Goal: Transaction & Acquisition: Purchase product/service

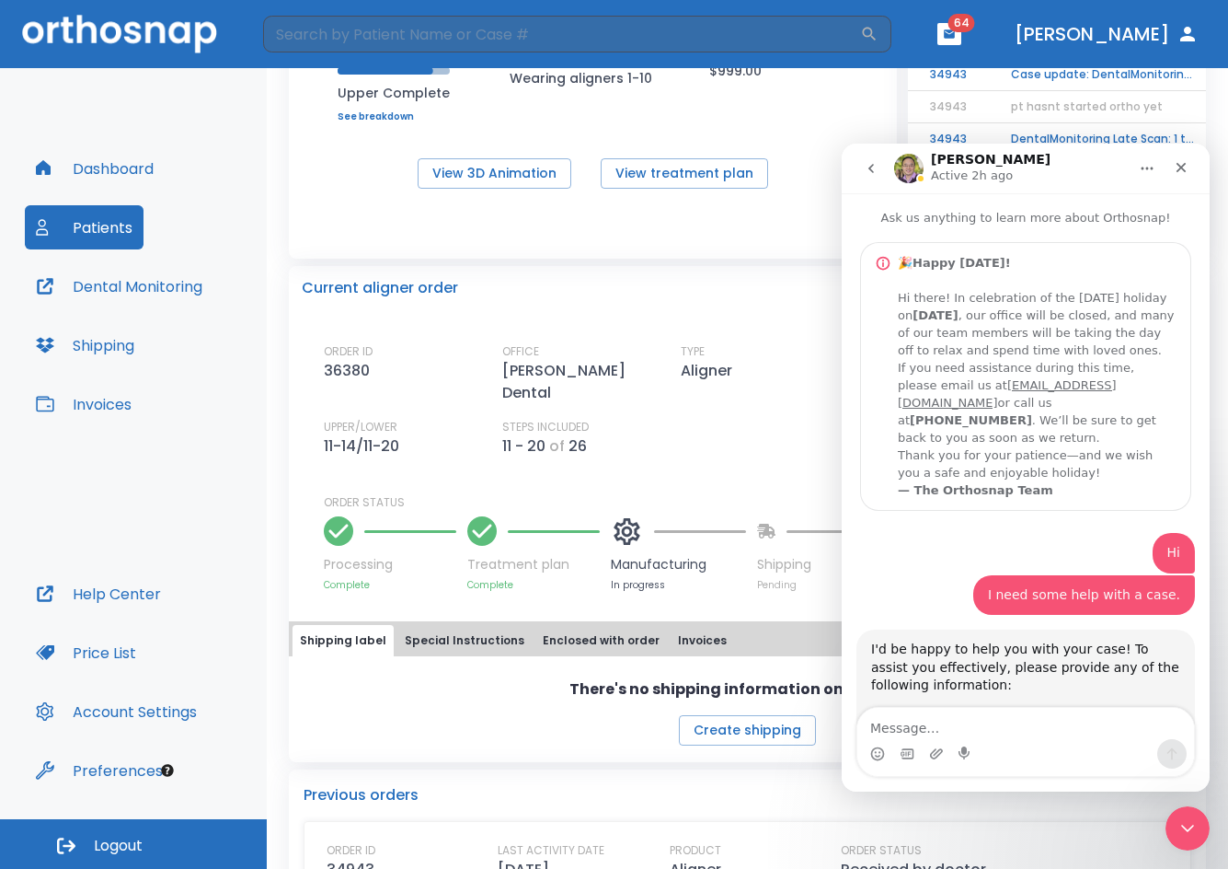
scroll to position [1758, 0]
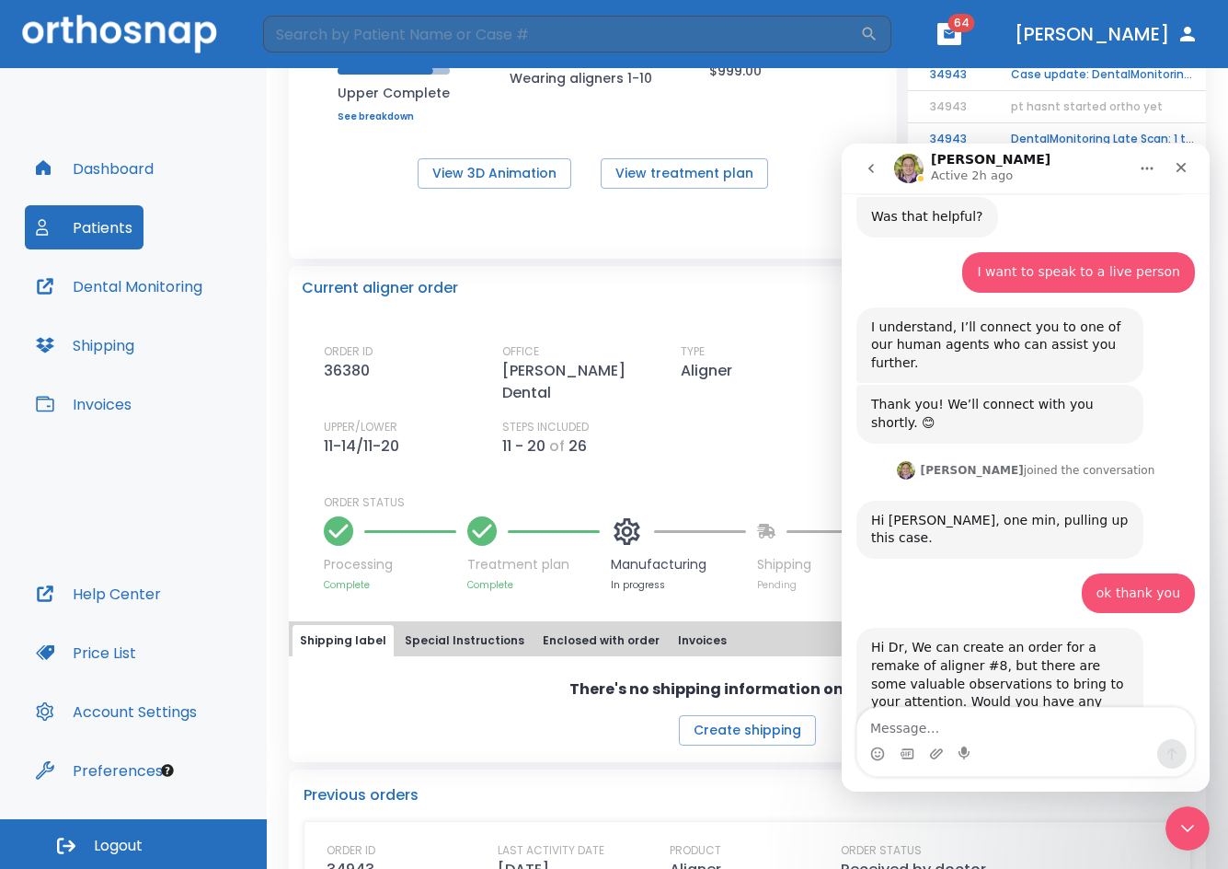
click at [156, 166] on button "Dashboard" at bounding box center [95, 168] width 140 height 44
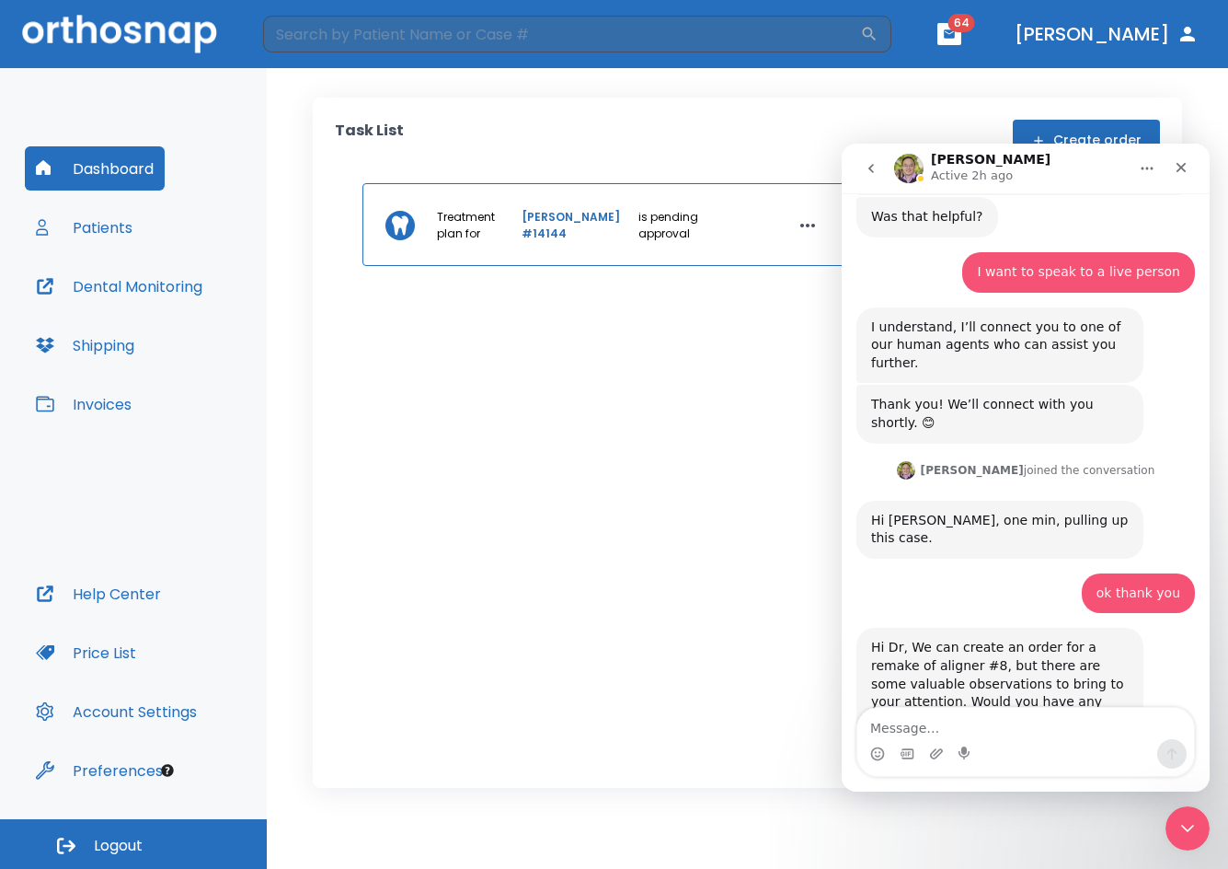
click at [105, 282] on button "Dental Monitoring" at bounding box center [119, 286] width 189 height 44
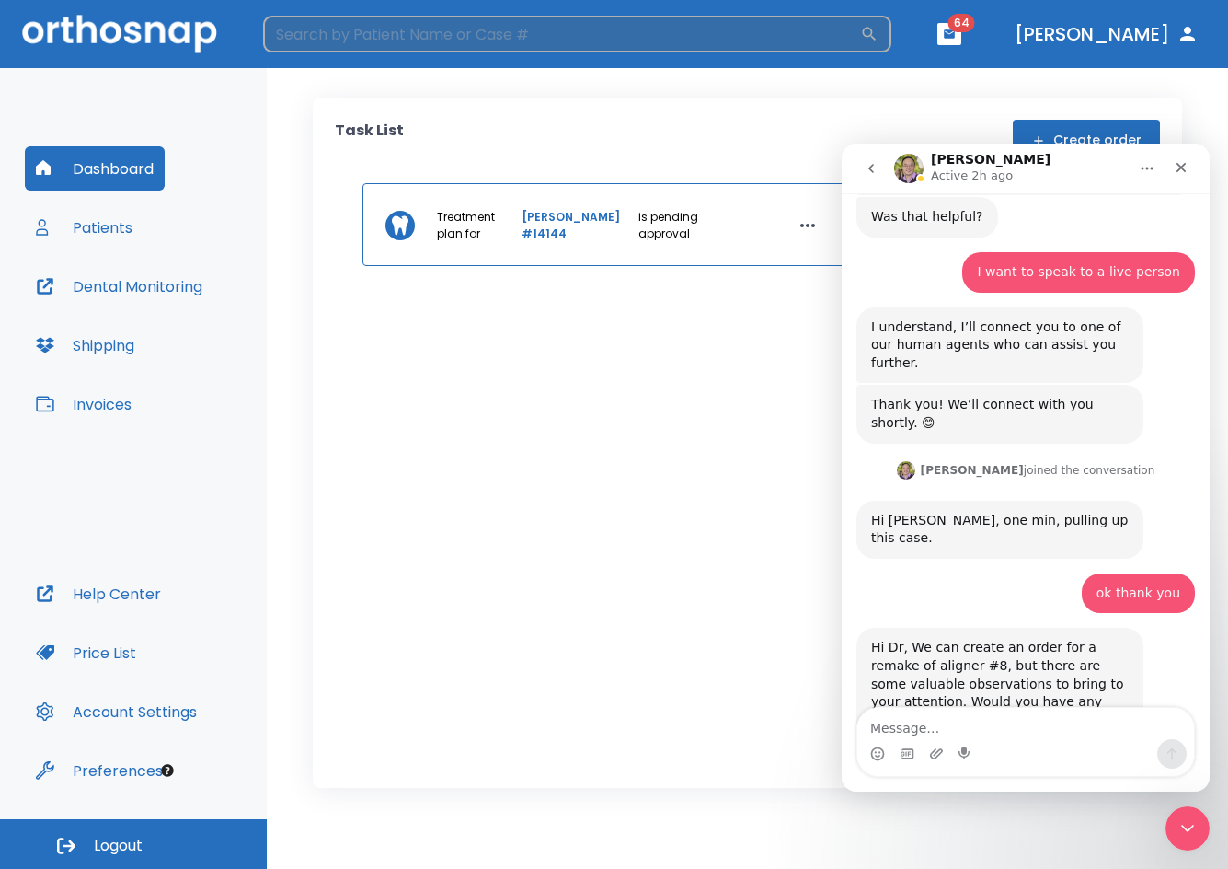
click at [451, 29] on input "search" at bounding box center [561, 34] width 597 height 37
type input "kayla"
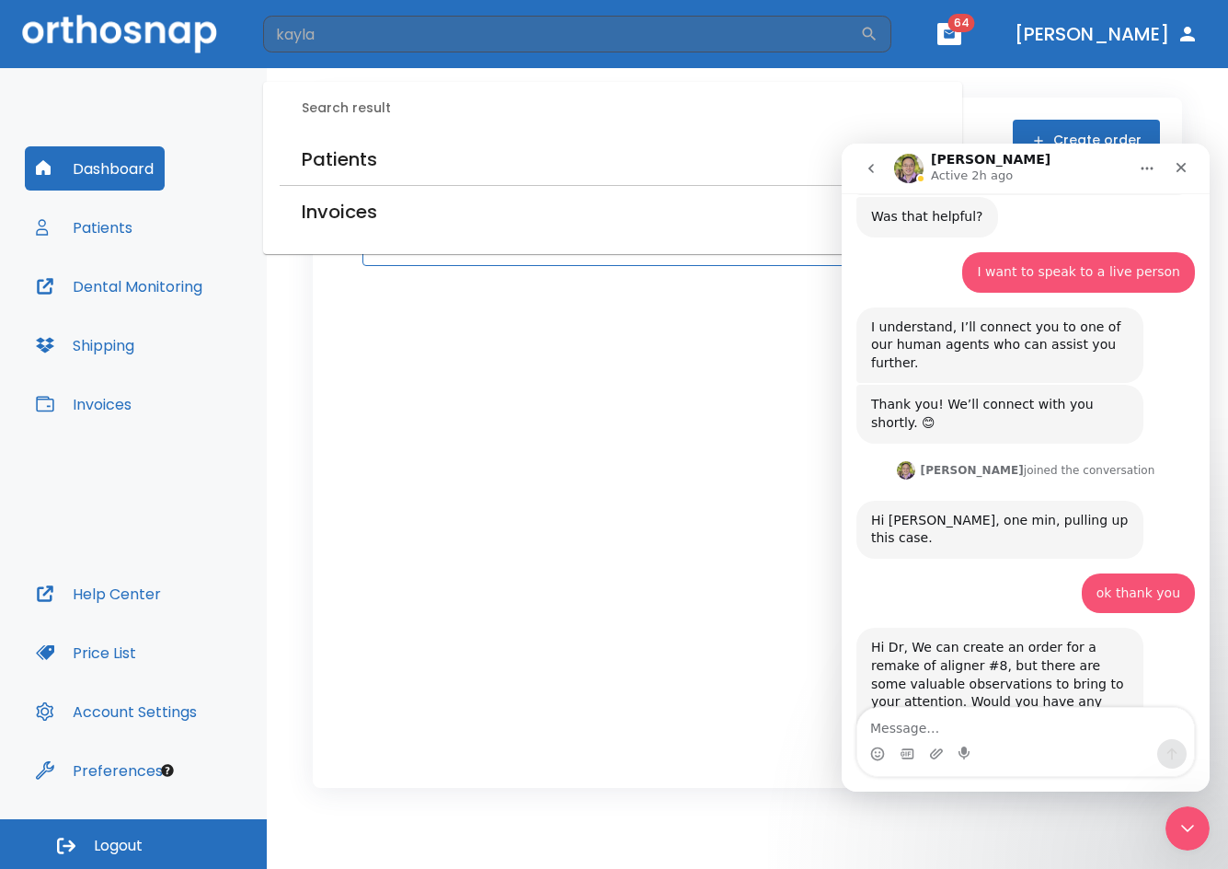
click at [351, 162] on h6 "Patients" at bounding box center [339, 158] width 75 height 29
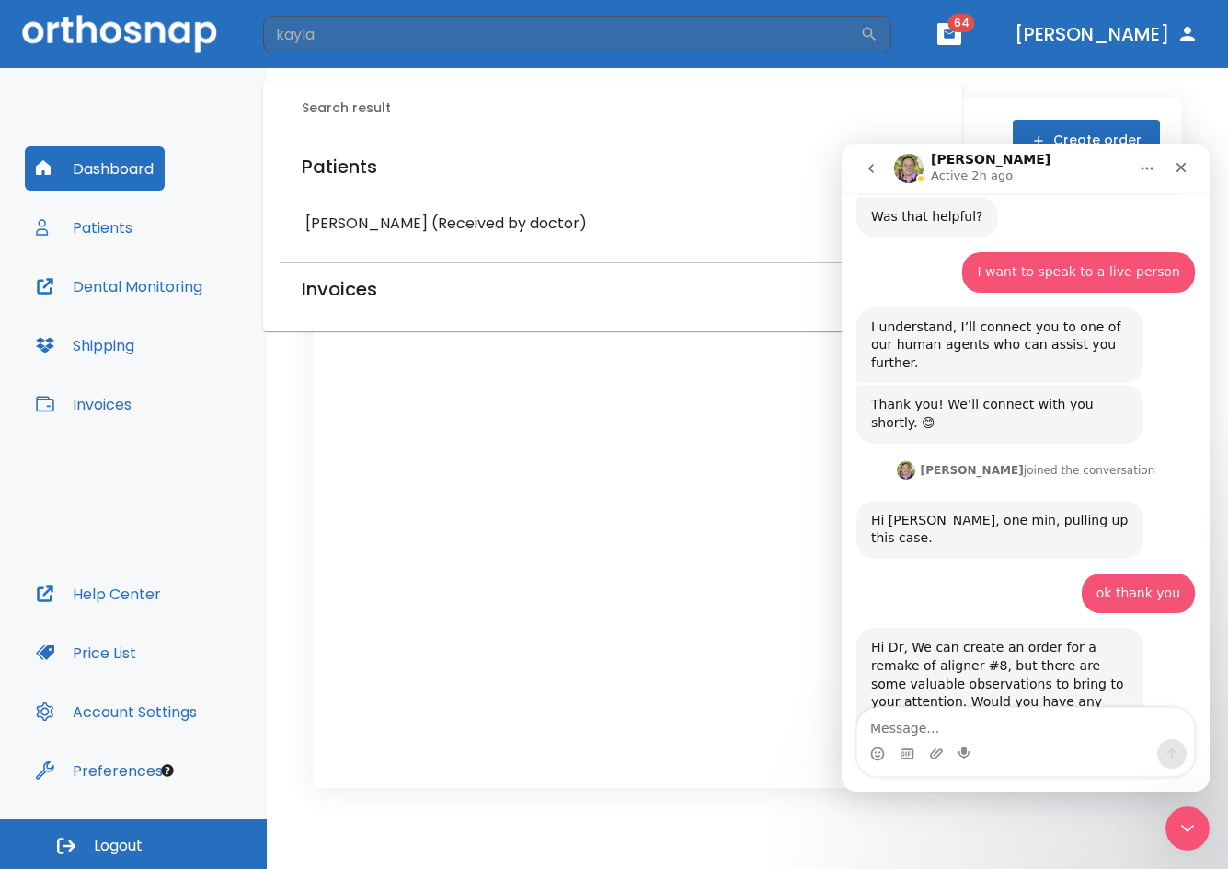
click at [386, 225] on h6 "[PERSON_NAME] (Received by doctor)" at bounding box center [612, 224] width 615 height 26
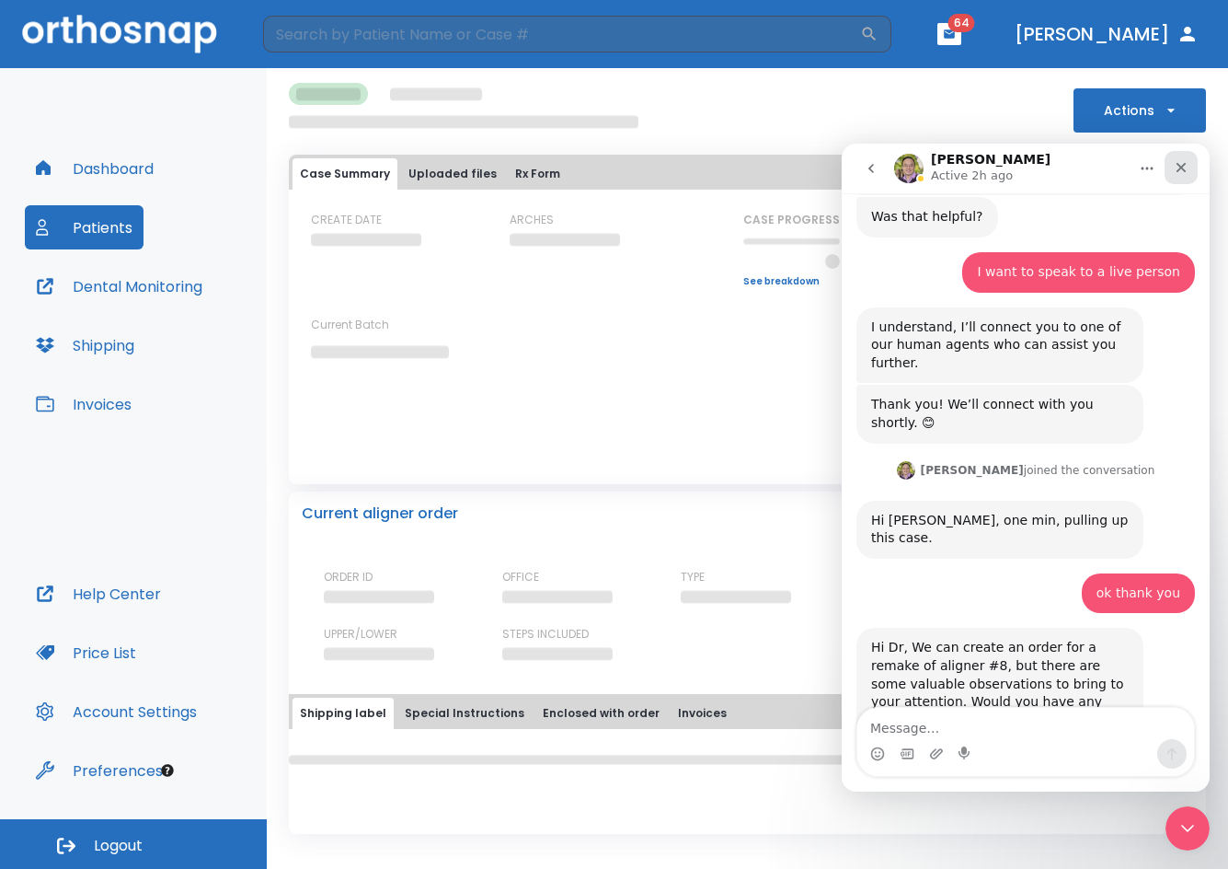
click at [1184, 167] on icon "Close" at bounding box center [1181, 167] width 15 height 15
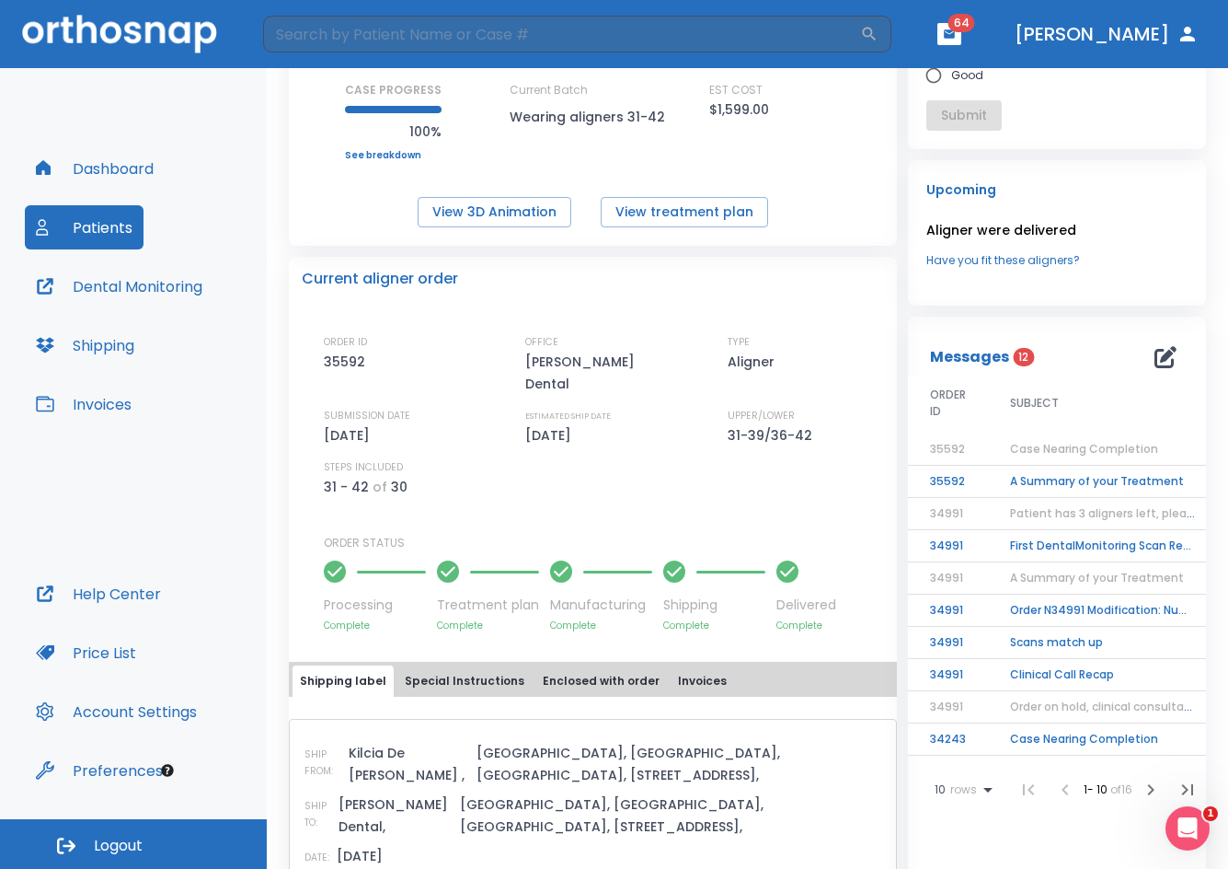
scroll to position [276, 0]
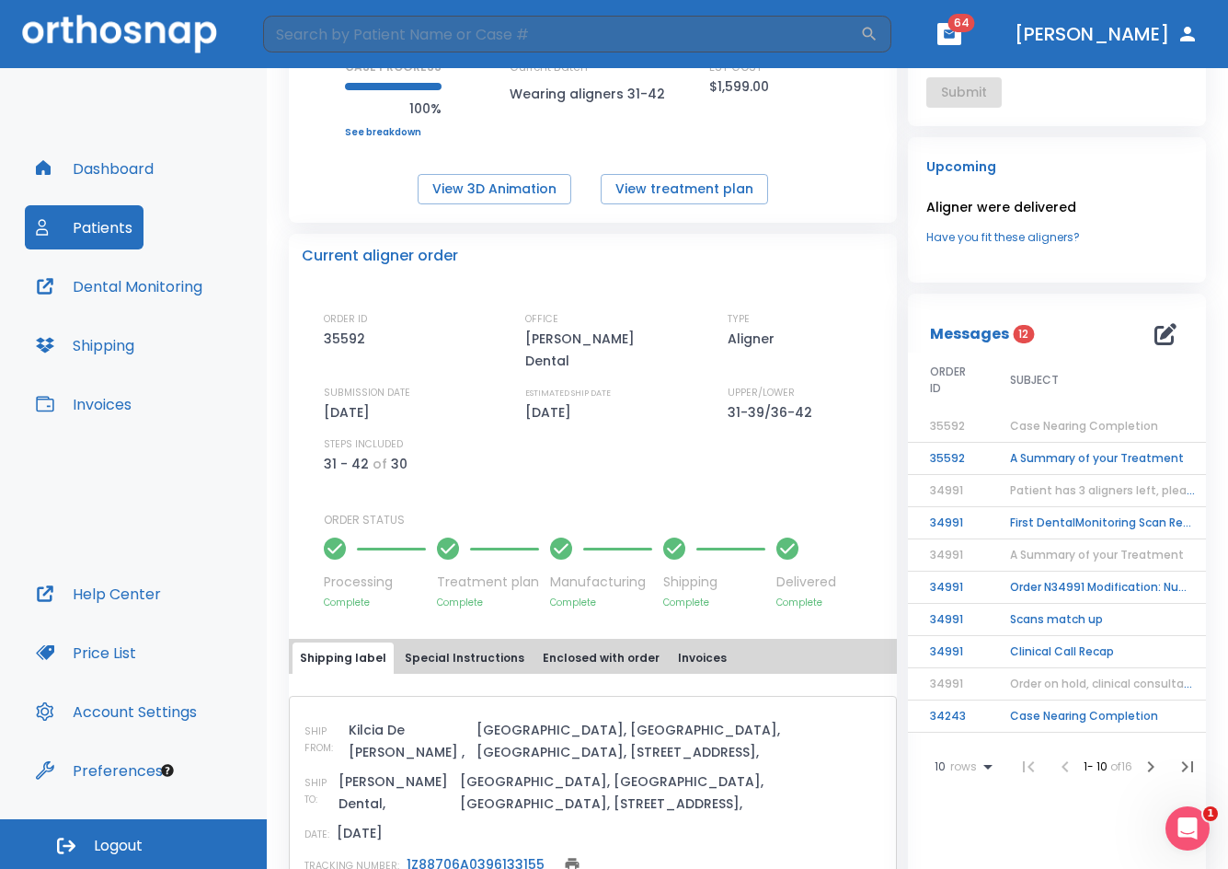
click at [1048, 426] on span "Case Nearing Completion" at bounding box center [1084, 426] width 148 height 16
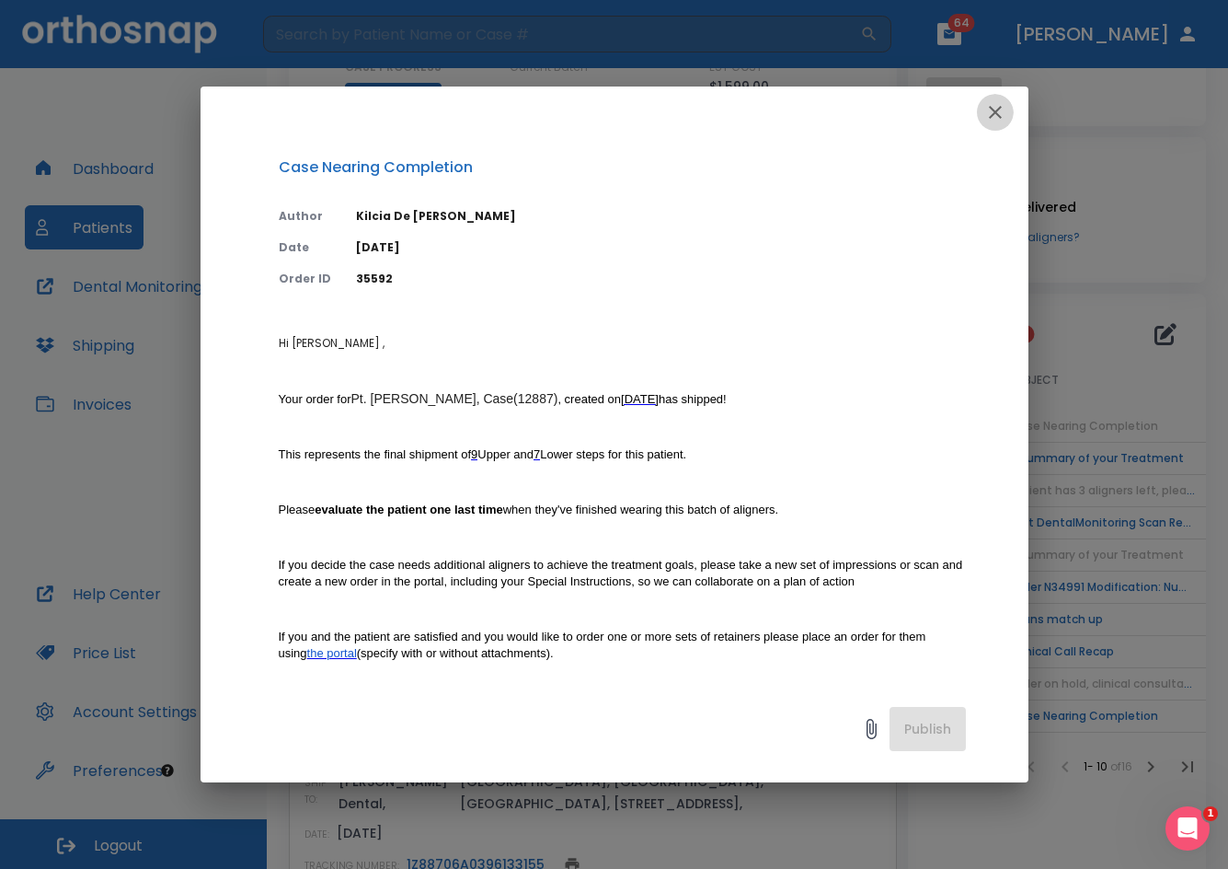
click at [1001, 114] on icon "button" at bounding box center [996, 112] width 22 height 22
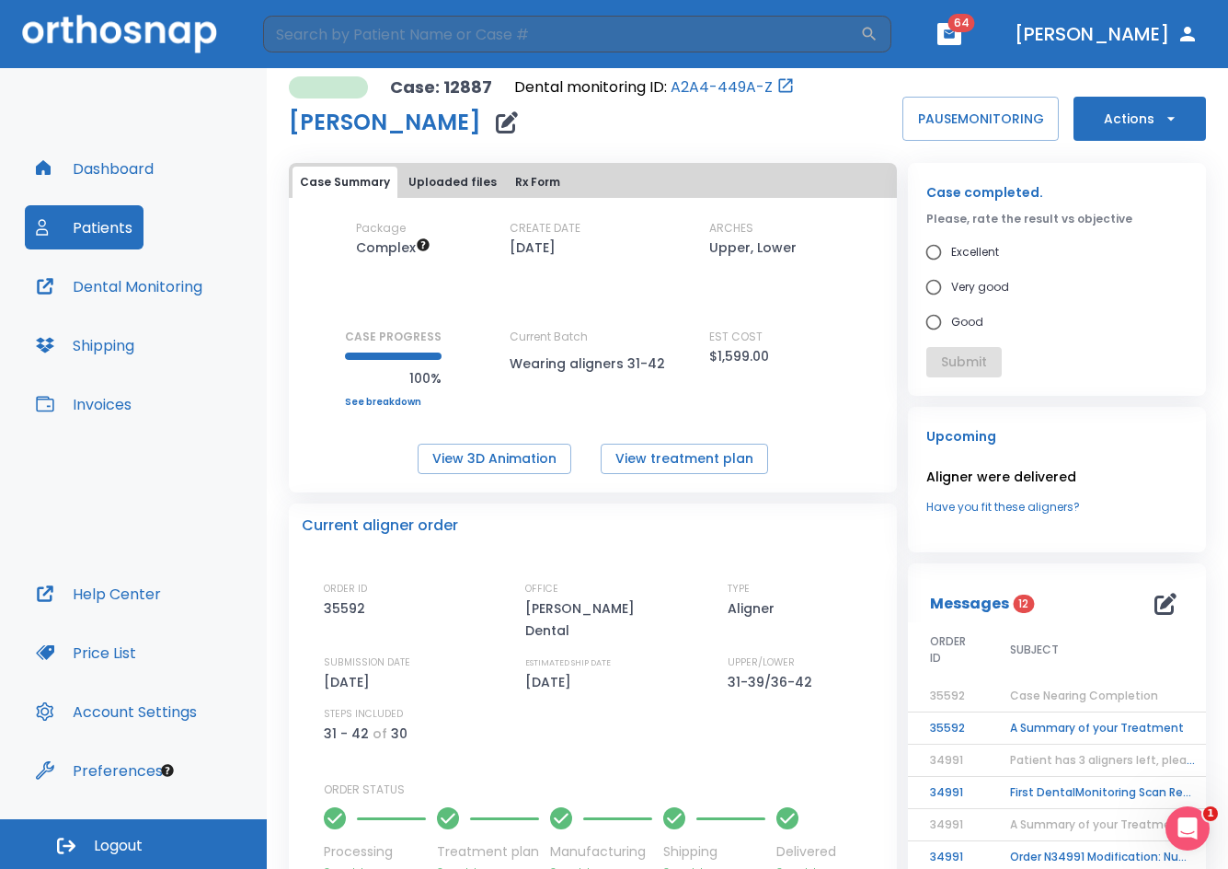
scroll to position [0, 0]
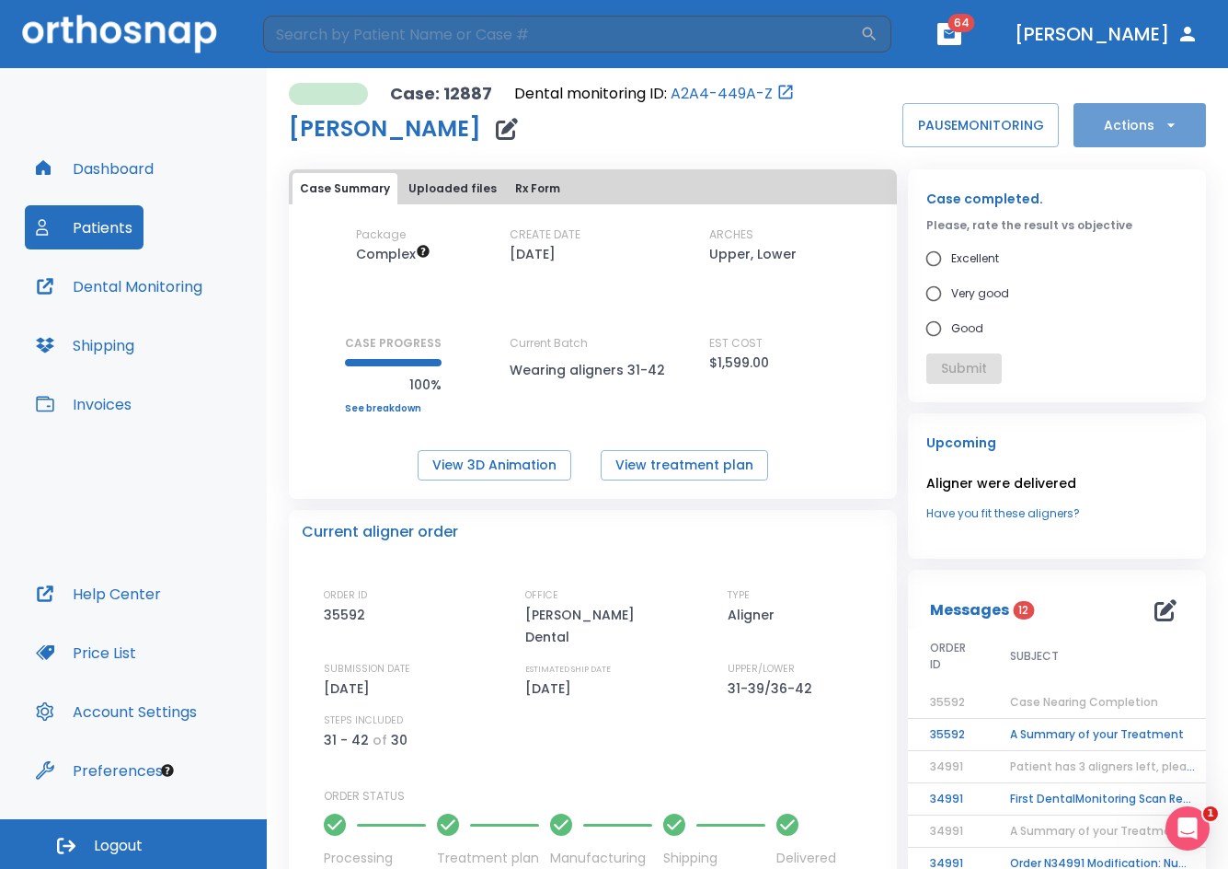
click at [1106, 132] on button "Actions" at bounding box center [1140, 125] width 132 height 44
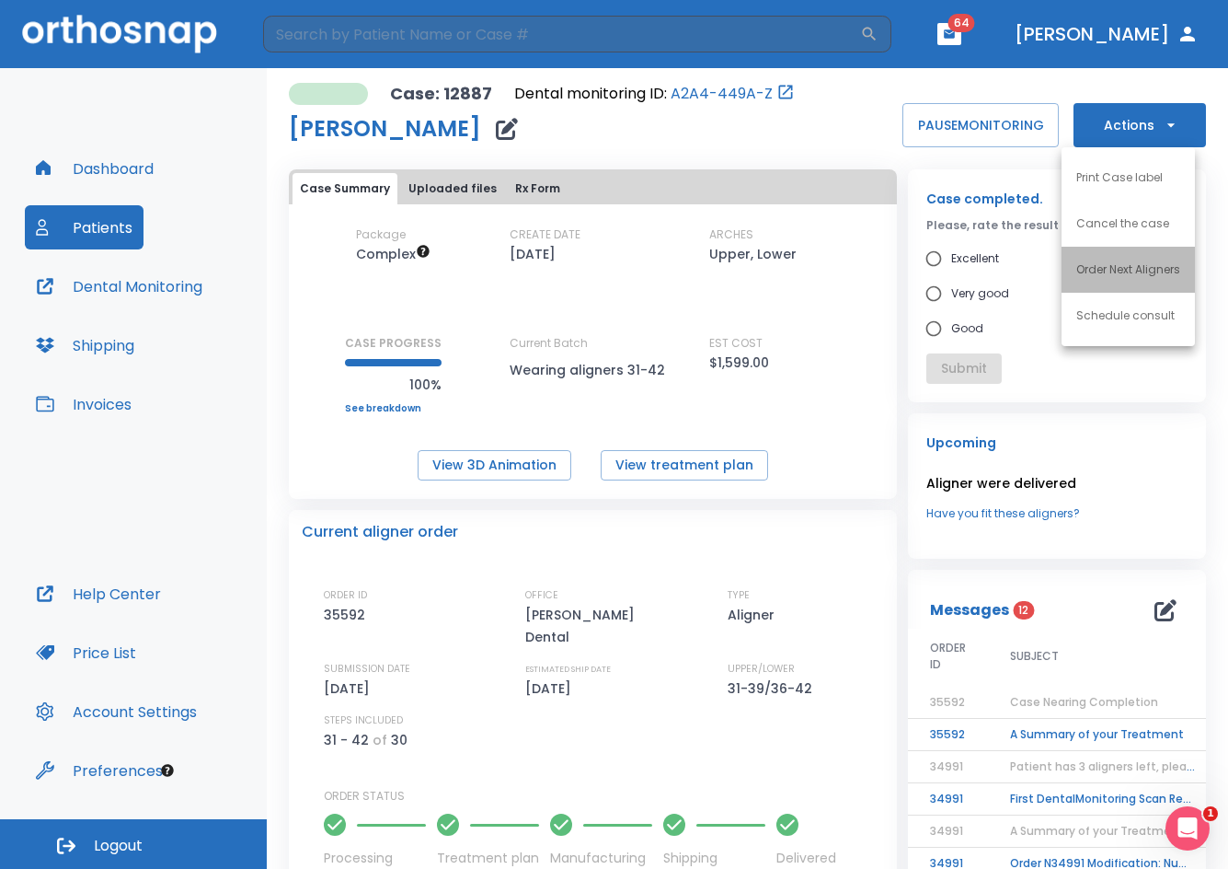
click at [1115, 282] on li "Order Next Aligners" at bounding box center [1128, 270] width 133 height 46
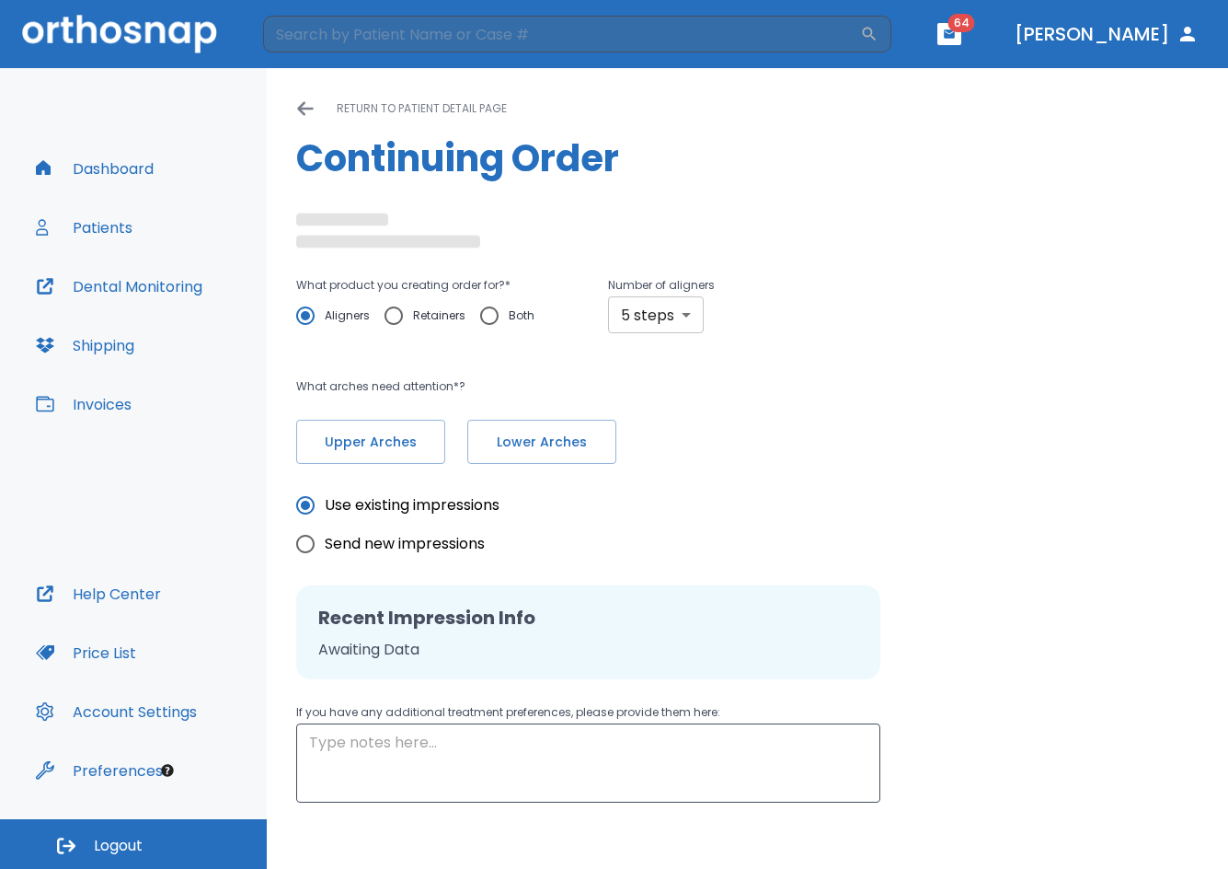
radio input "false"
radio input "true"
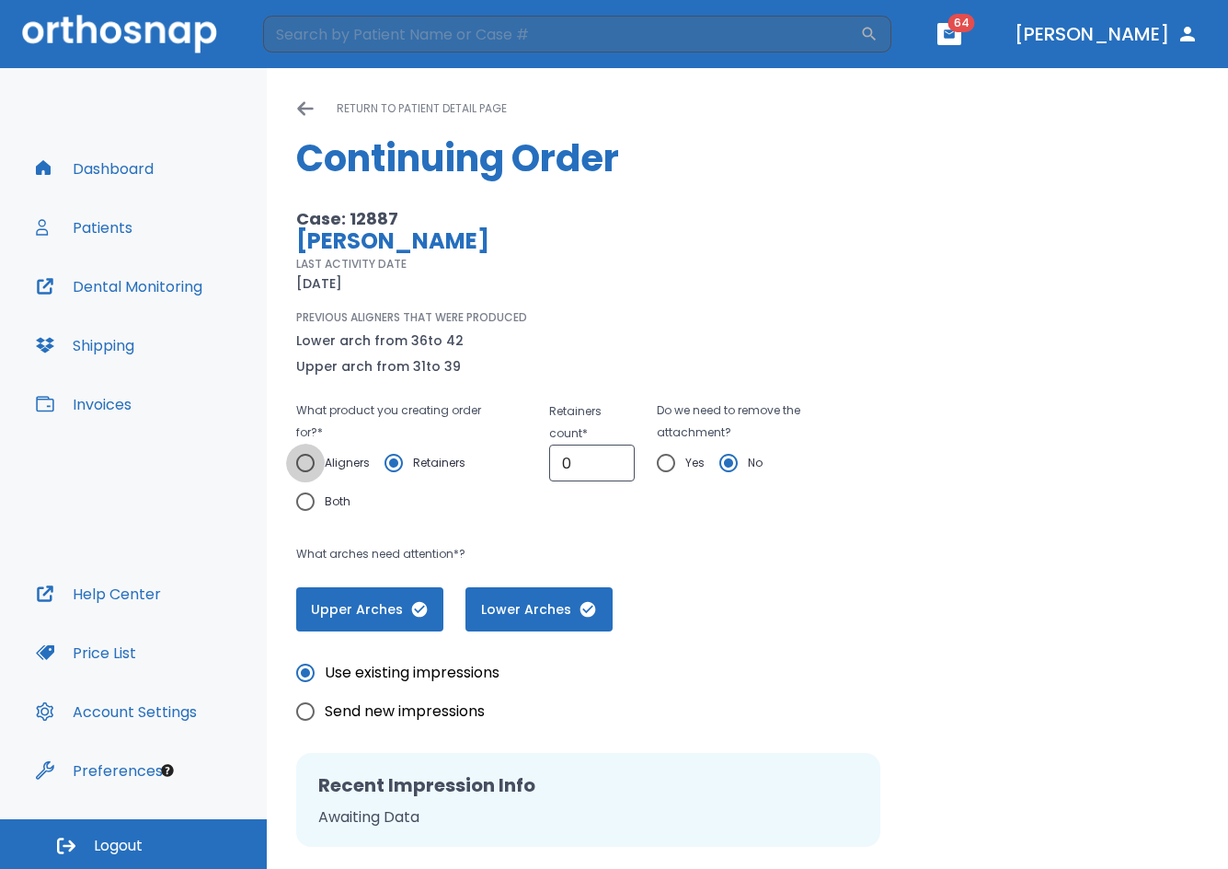
click at [303, 462] on input "Aligners" at bounding box center [305, 463] width 39 height 39
radio input "true"
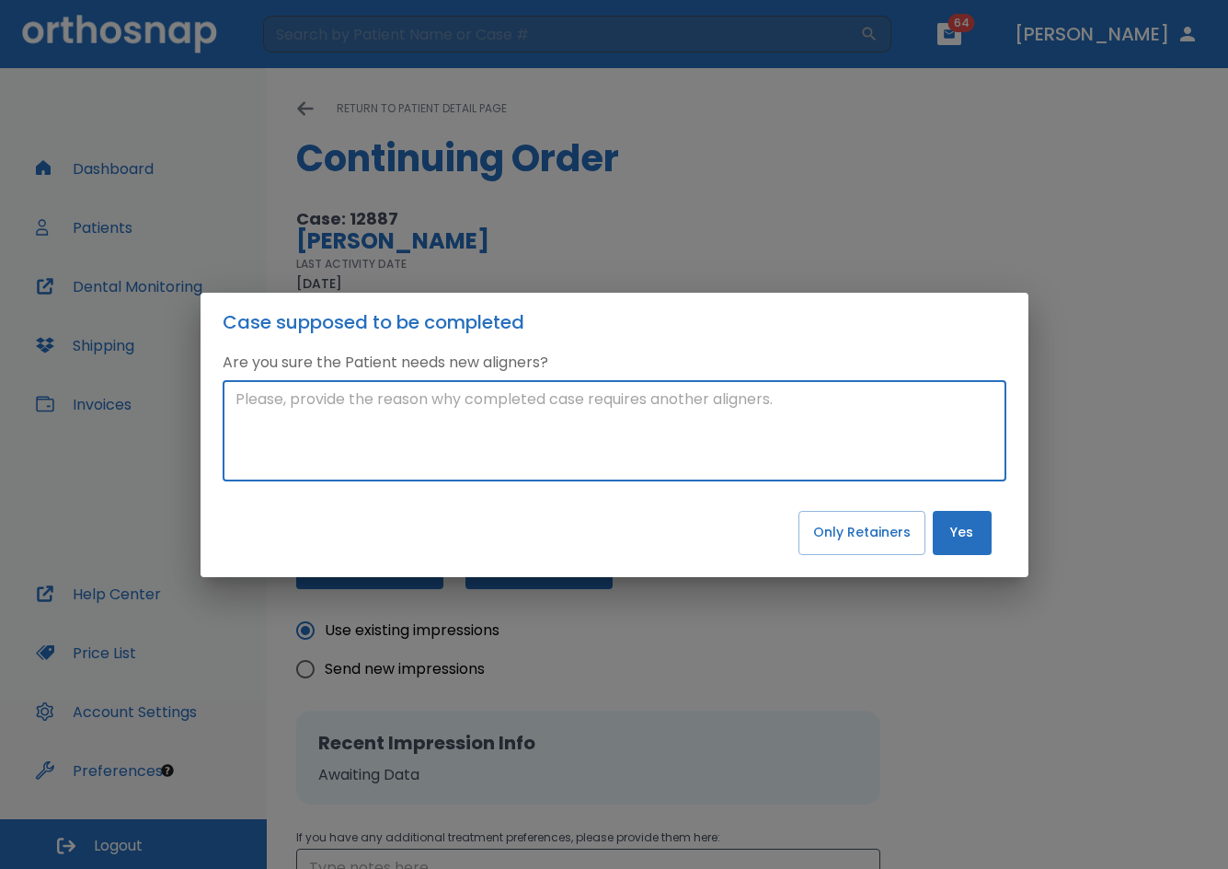
click at [303, 462] on textarea at bounding box center [615, 430] width 758 height 85
click at [266, 397] on textarea "Yes, #9 - Needs to rotate distaly." at bounding box center [615, 430] width 758 height 85
click at [270, 398] on textarea "Yes, #9 - Needs to rotate distaly." at bounding box center [615, 430] width 758 height 85
click at [415, 419] on textarea "Yes #9 - Needs to rotate distaly." at bounding box center [615, 430] width 758 height 85
click at [570, 419] on textarea "Yes #9 - Needs to rotate distally." at bounding box center [615, 430] width 758 height 85
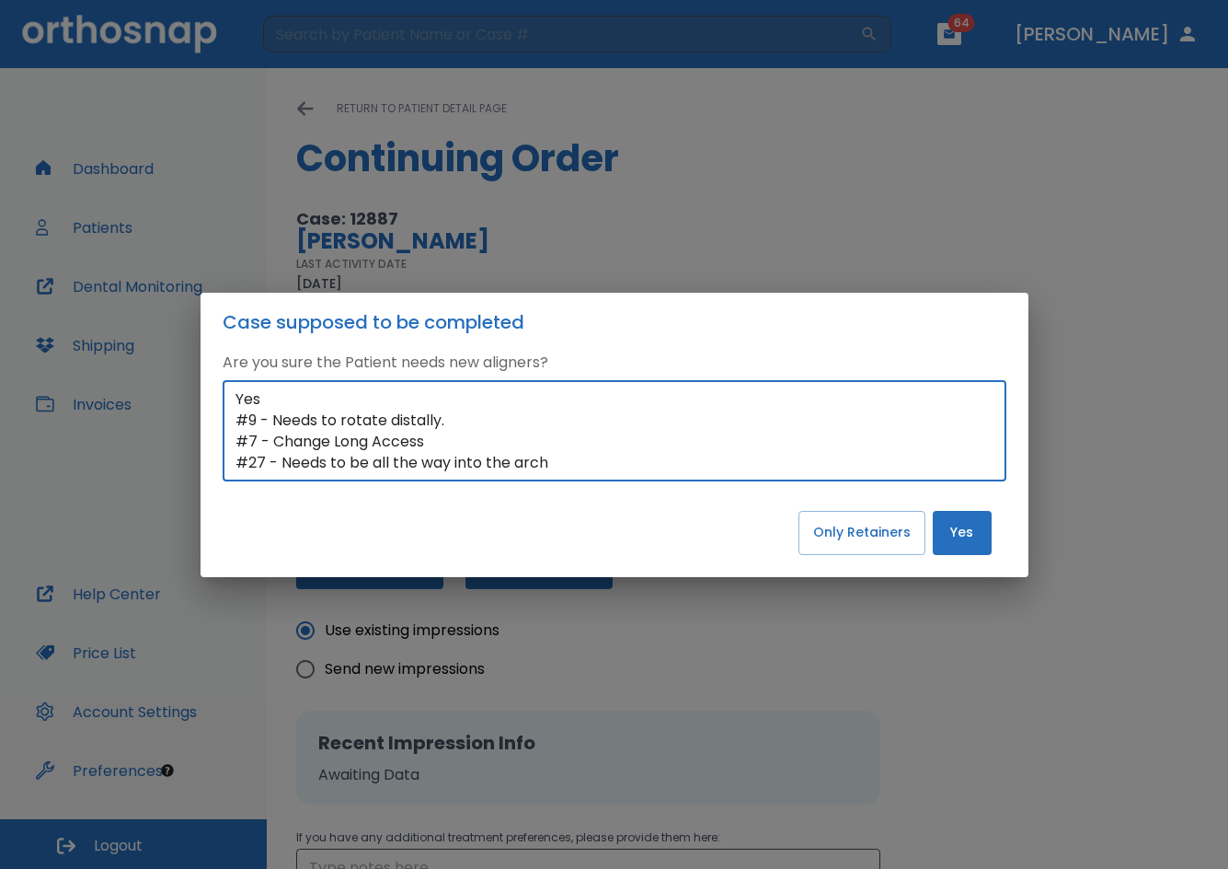
scroll to position [21, 0]
click at [271, 425] on textarea "Yes #9 - Needs to rotate distally. #7 - Change Long Access #27 - Needs to be al…" at bounding box center [615, 430] width 758 height 85
click at [271, 397] on textarea "Yes #9 - Needs to rotate distally. #7 - Change Long Access #27 - Needs to be al…" at bounding box center [615, 430] width 758 height 85
type textarea "Yes #9 - Needs to rotate distally. #7 - Change Long Access #27 - Needs to be al…"
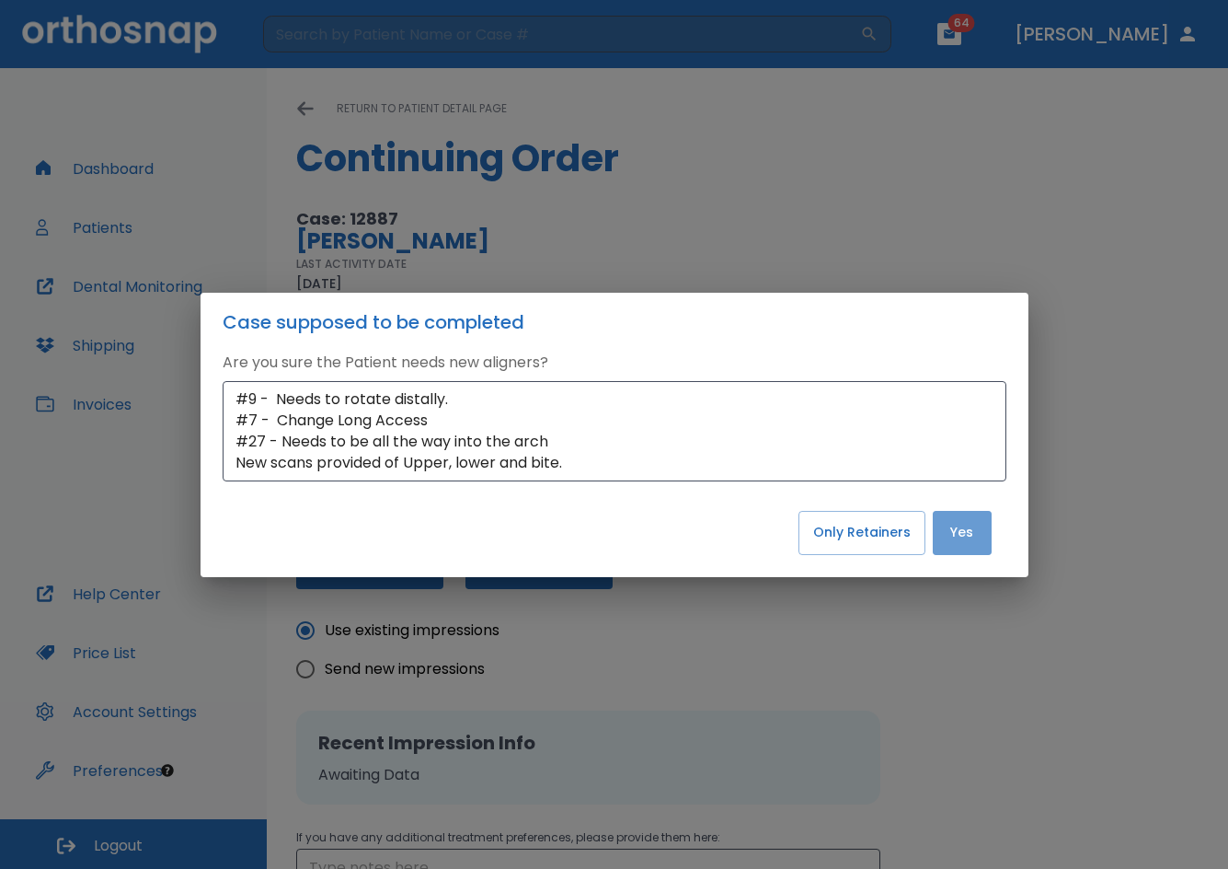
click at [988, 538] on button "Yes" at bounding box center [962, 533] width 59 height 44
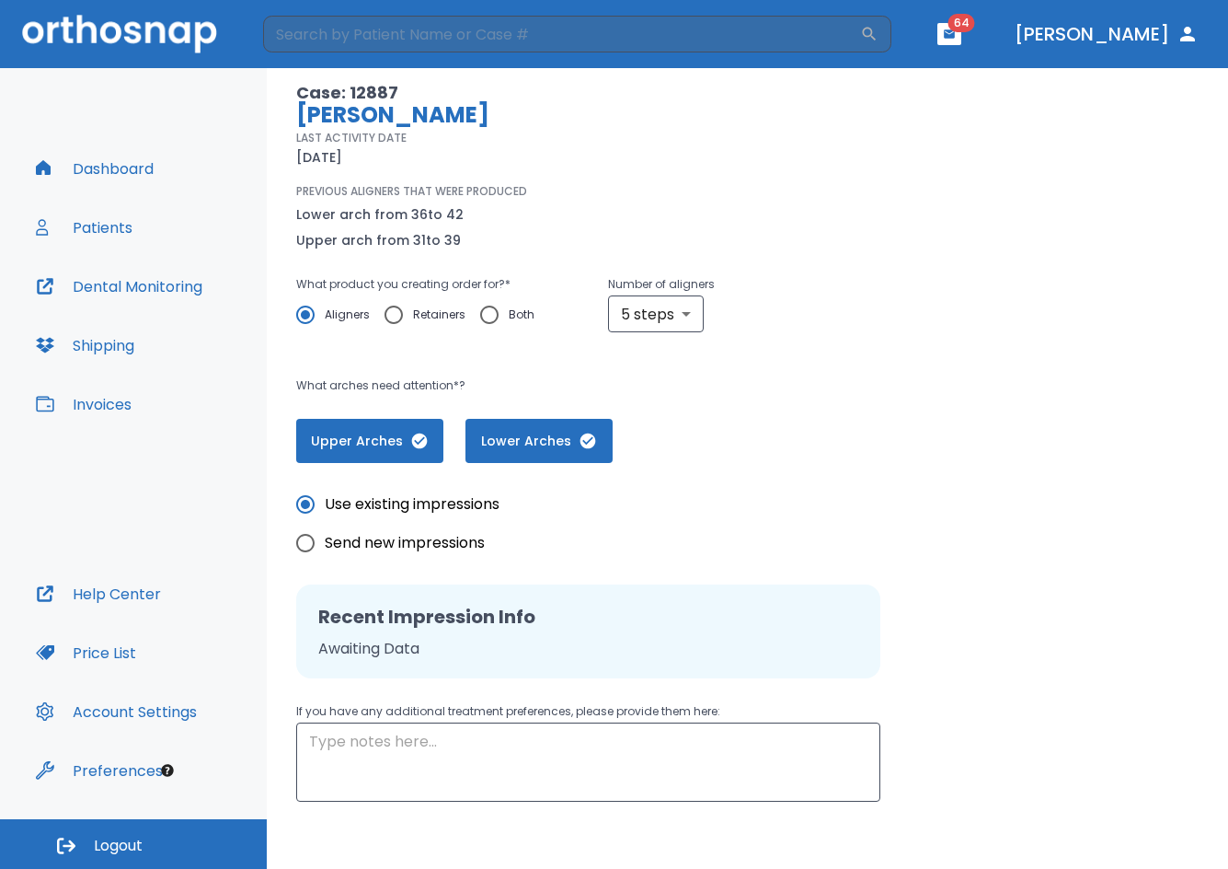
scroll to position [206, 0]
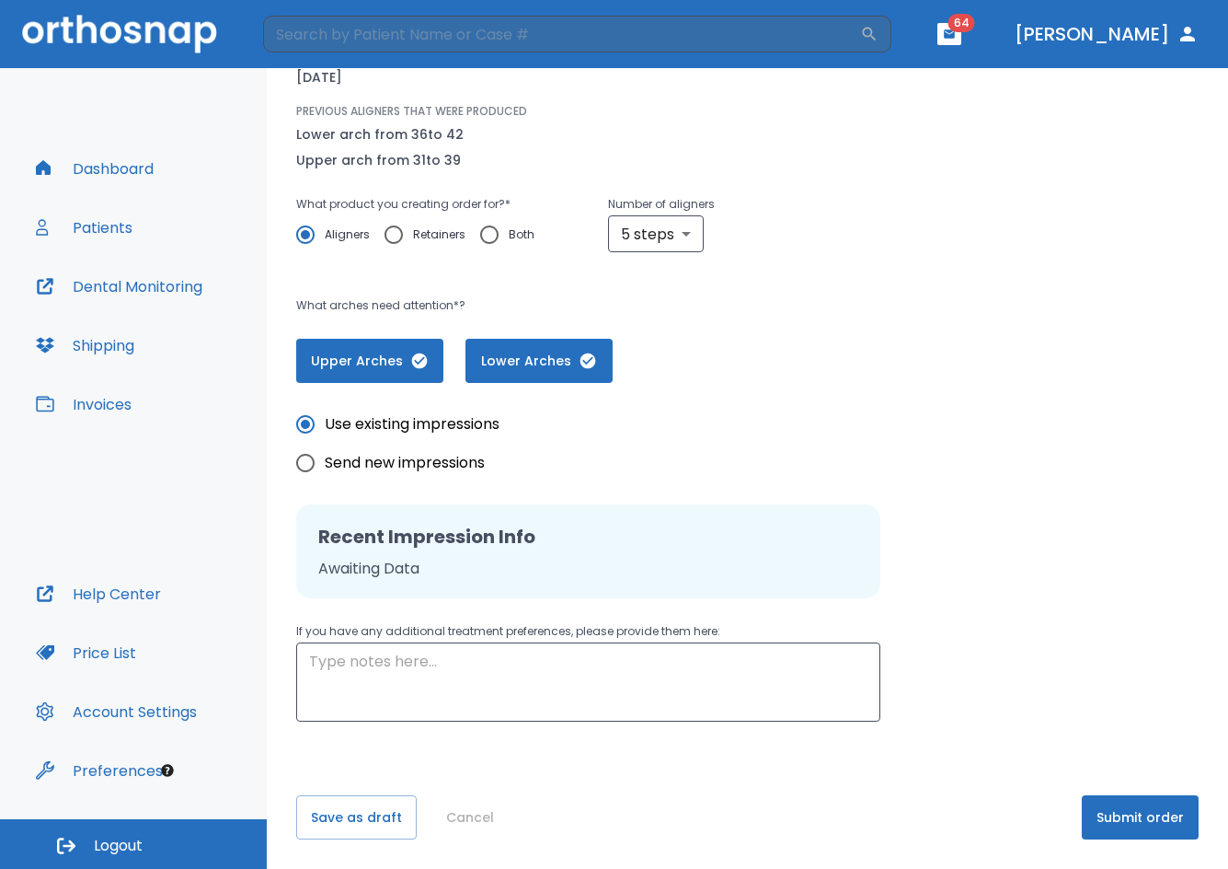
click at [311, 461] on input "Send new impressions" at bounding box center [305, 463] width 39 height 39
radio input "true"
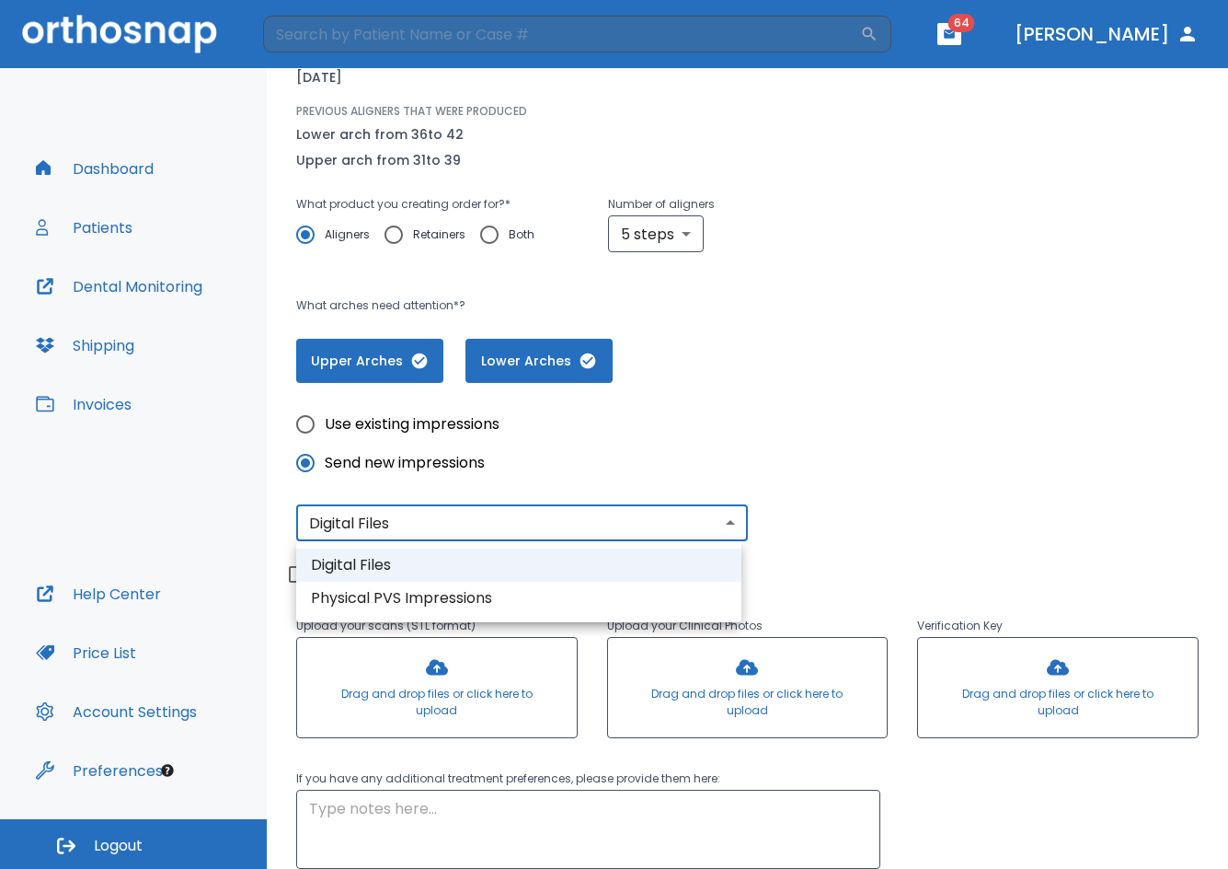
click at [475, 518] on body "​ 64 [PERSON_NAME] Dashboard Patients Dental Monitoring Shipping Invoices Help …" at bounding box center [614, 434] width 1228 height 869
click at [411, 563] on li "Digital Files" at bounding box center [518, 564] width 445 height 33
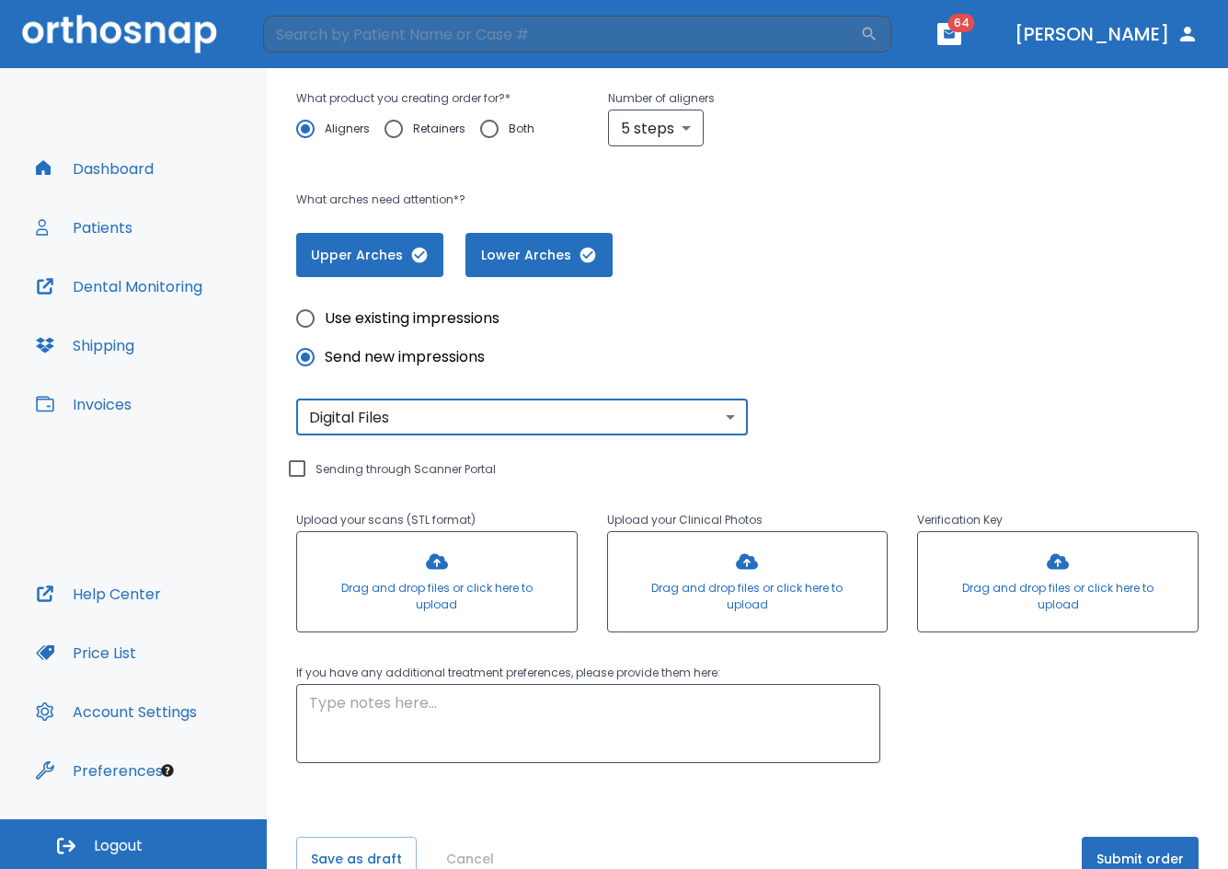
scroll to position [353, 0]
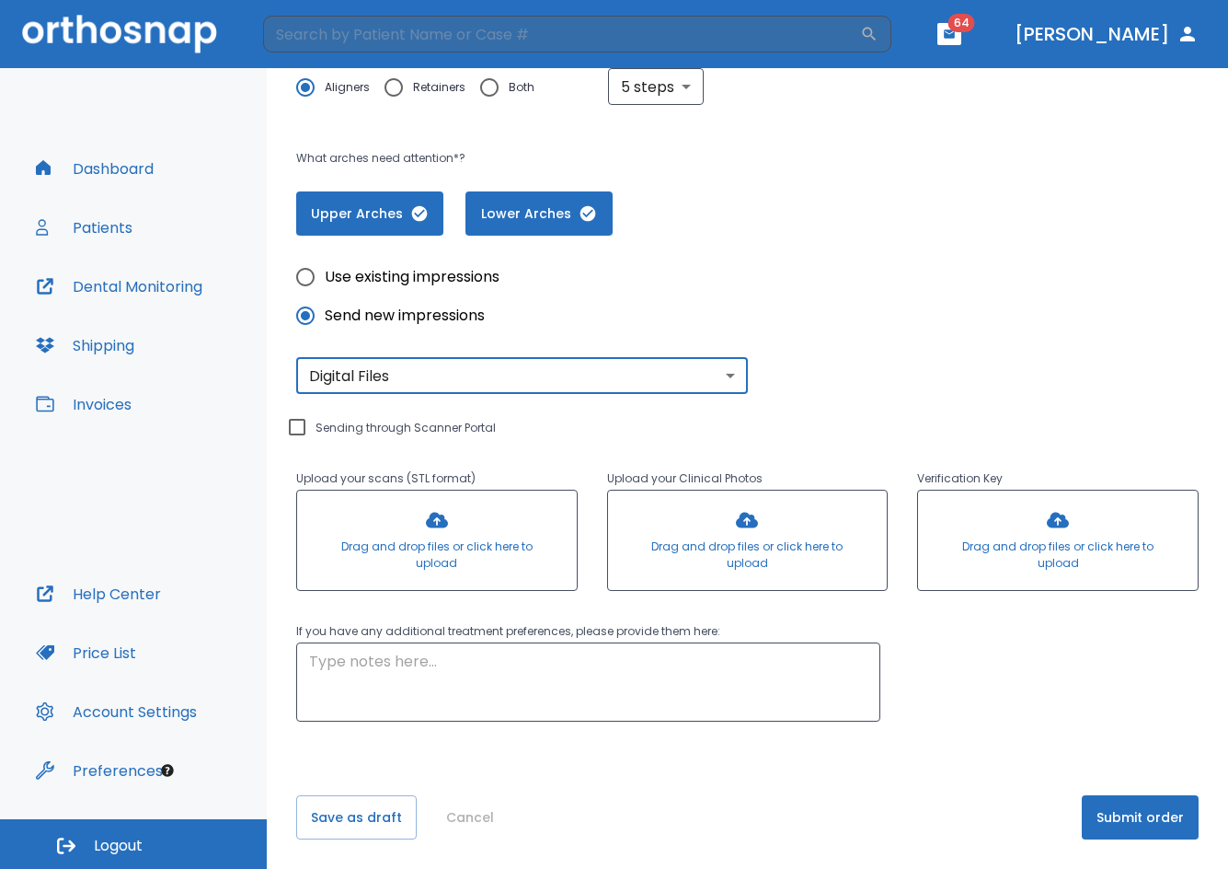
click at [355, 535] on div at bounding box center [437, 539] width 280 height 99
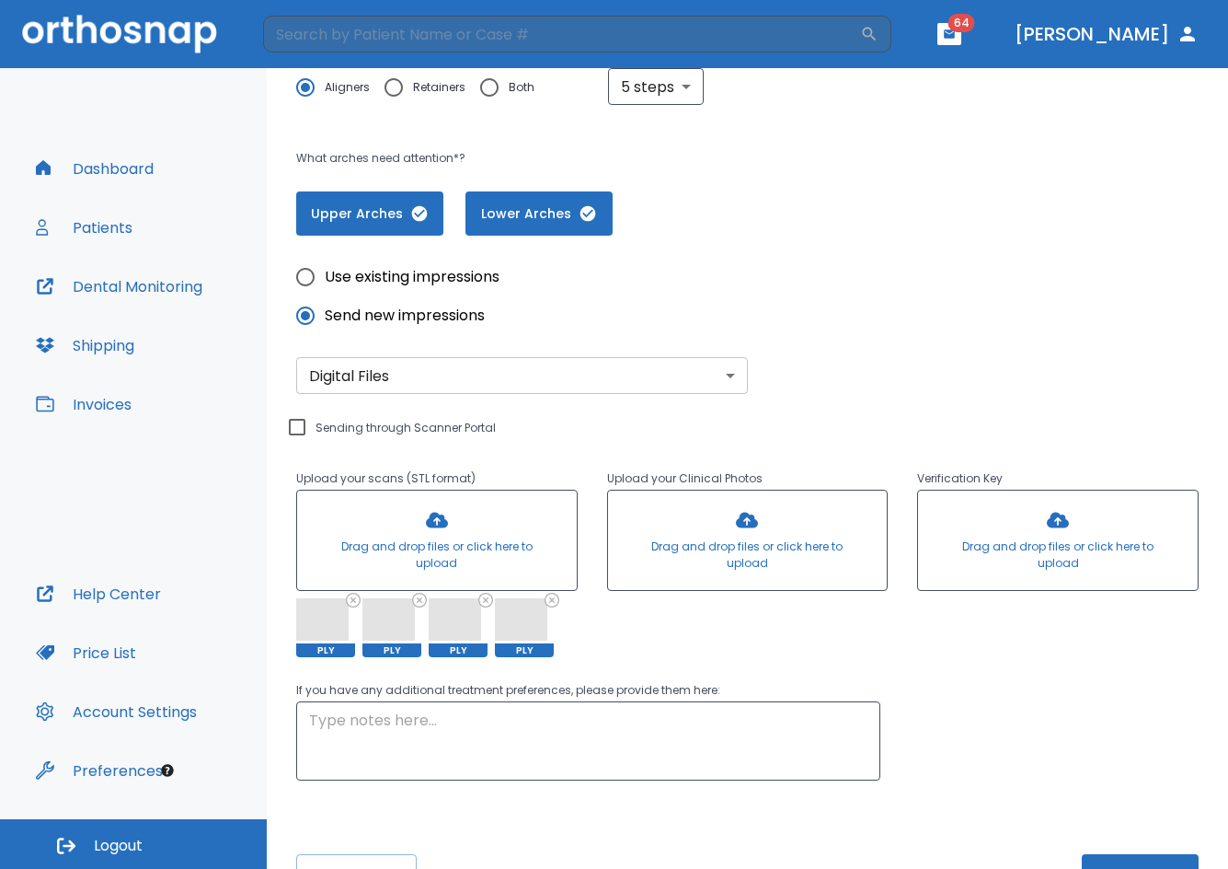
click at [524, 517] on div at bounding box center [437, 539] width 280 height 99
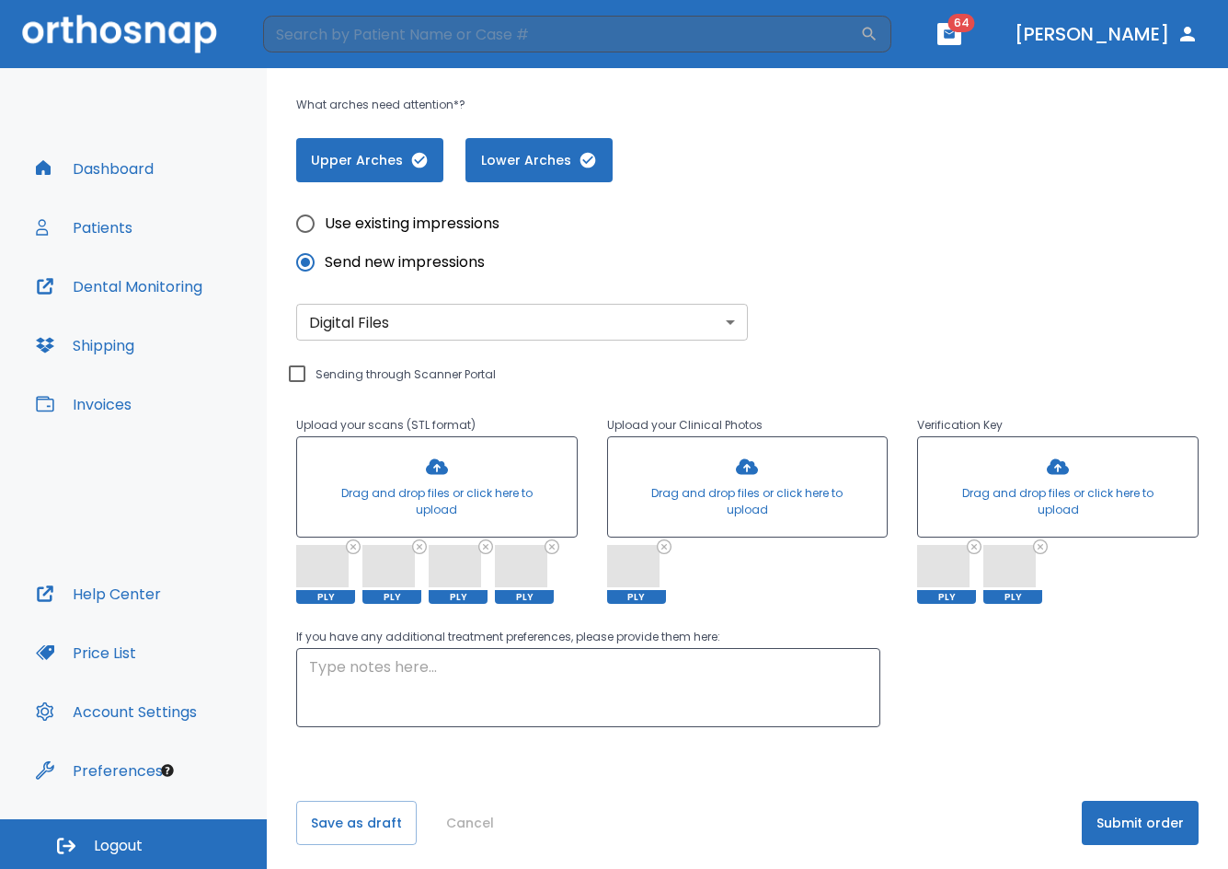
scroll to position [412, 0]
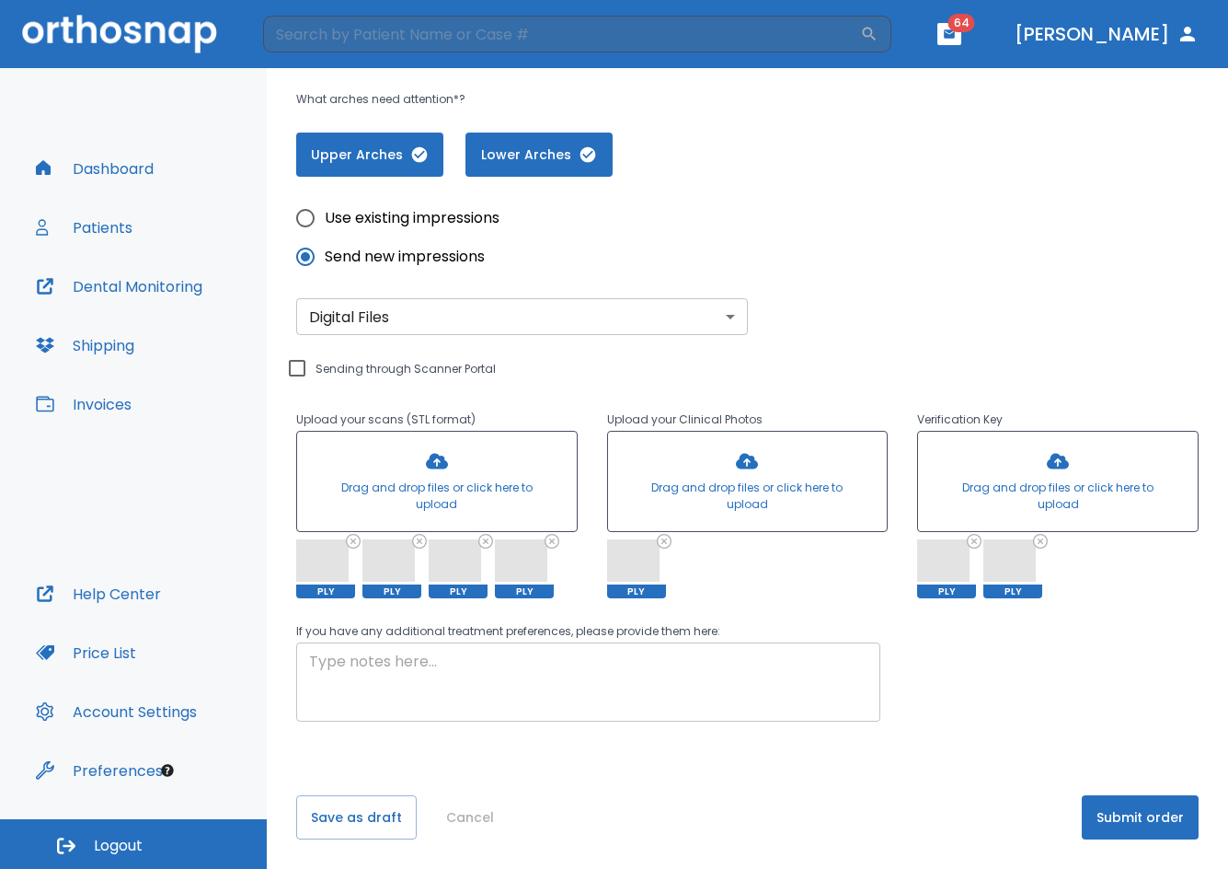
click at [495, 685] on textarea at bounding box center [588, 682] width 559 height 63
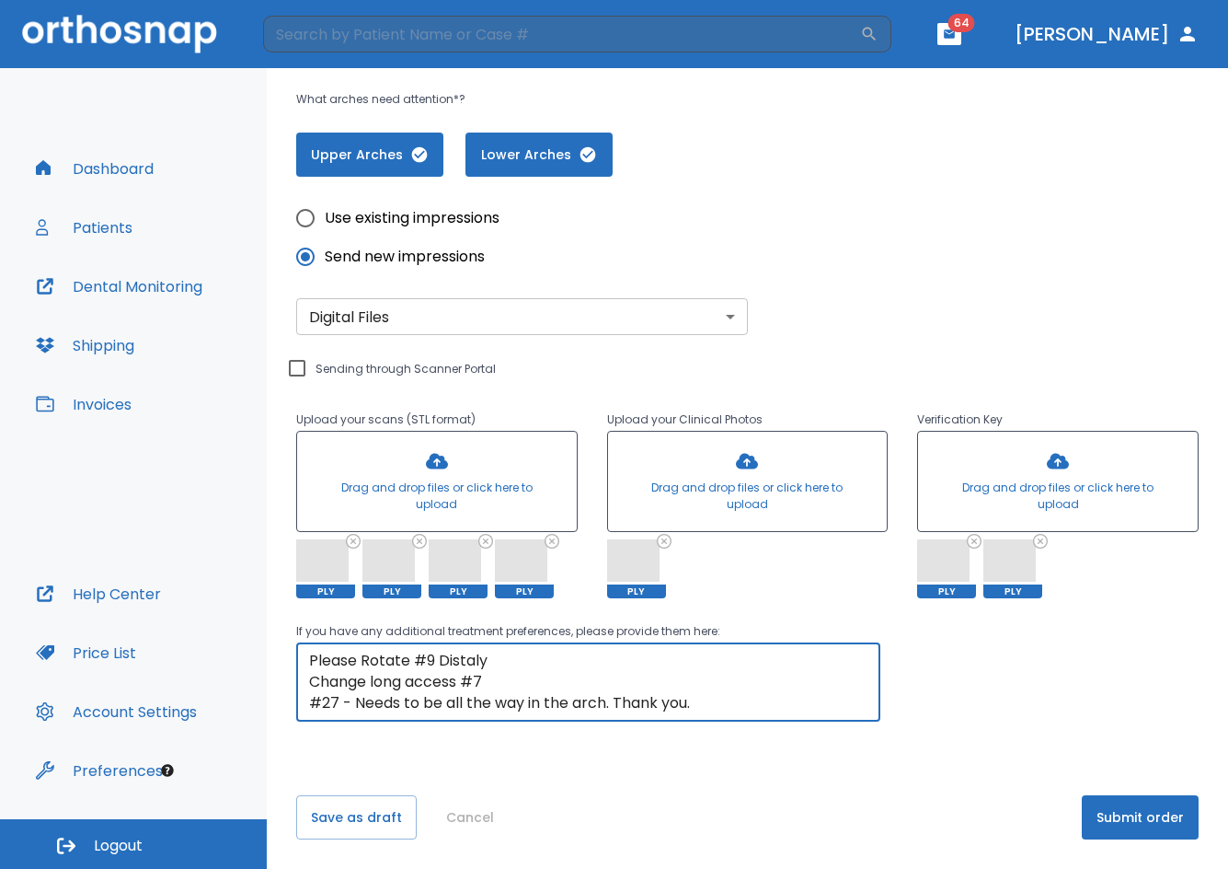
scroll to position [0, 0]
click at [480, 664] on textarea "Please Rotate #9 Distaly Change long access #7 #27 - Needs to be all the way in…" at bounding box center [588, 682] width 559 height 63
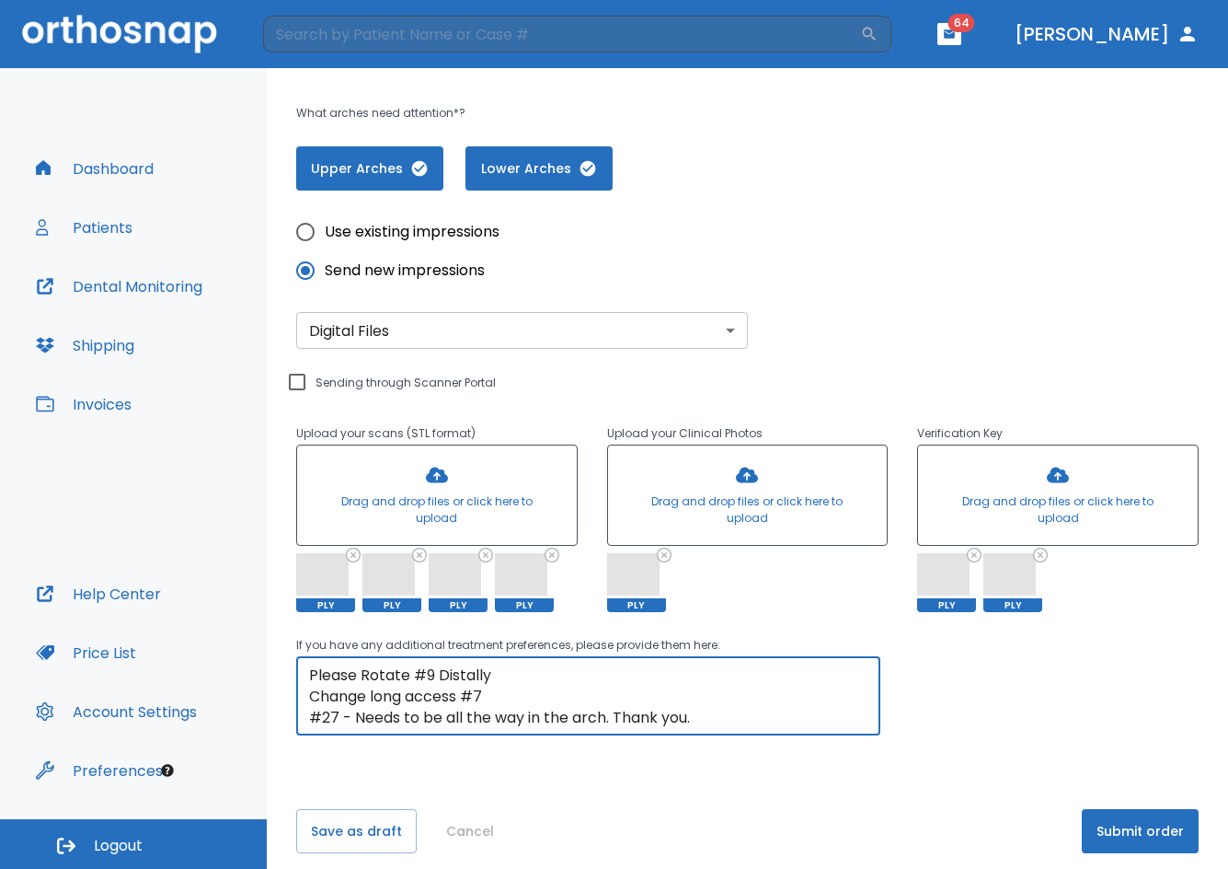
scroll to position [412, 0]
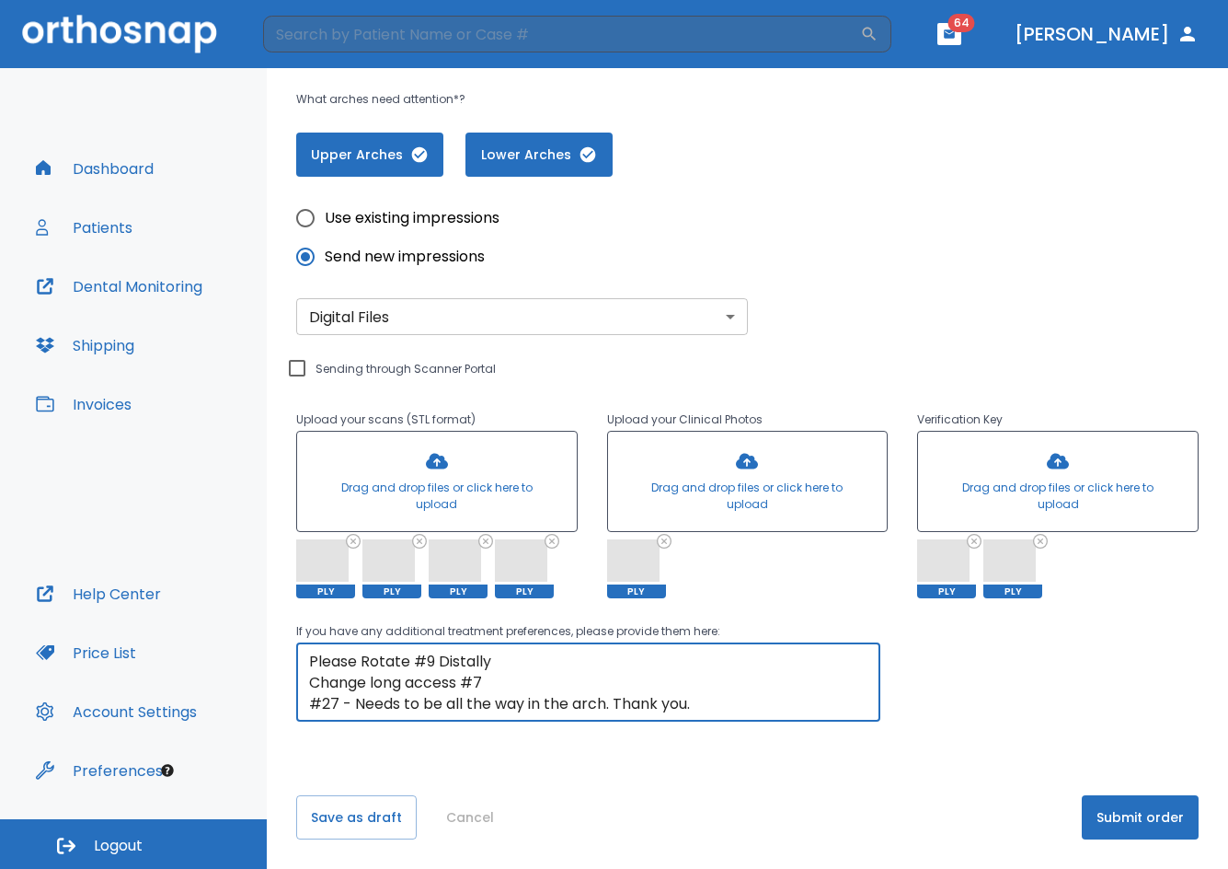
click at [754, 680] on textarea "Please Rotate #9 Distally Change long access #7 #27 - Needs to be all the way i…" at bounding box center [588, 682] width 559 height 63
click at [358, 666] on textarea "Please Rotate #9 Distally Change long access #7 #27 - Needs to be all the way i…" at bounding box center [588, 682] width 559 height 63
click at [313, 683] on textarea "Please Rotate #9 Distally Change long access #7 #27 - Needs to be all the way i…" at bounding box center [588, 682] width 559 height 63
click at [308, 681] on div "Please Rotate #9 Distally Change long access #7 #27 - Needs to be all the way i…" at bounding box center [588, 681] width 584 height 79
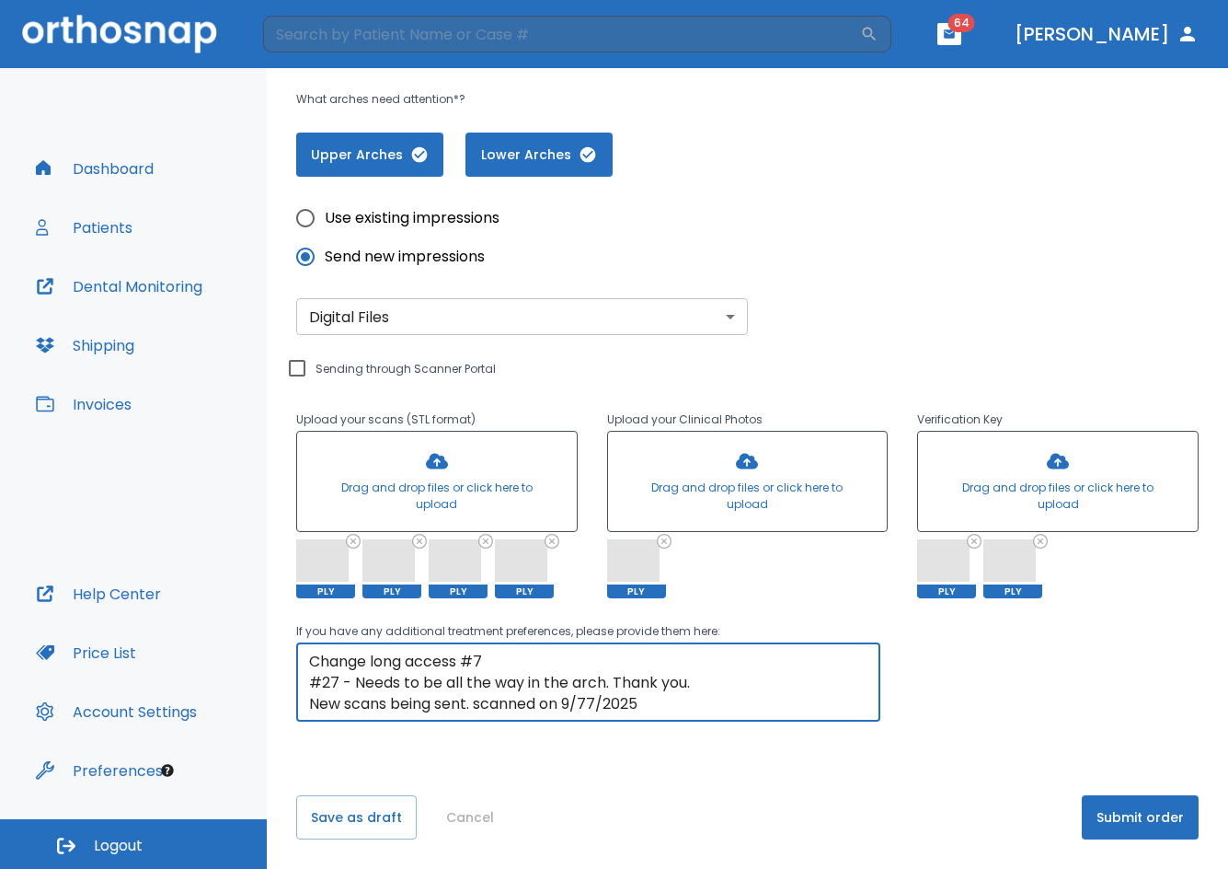
scroll to position [21, 0]
click at [304, 708] on div "Please Rotate #9 Distally Change long access #7 #27 - Needs to be all the way i…" at bounding box center [588, 681] width 584 height 79
click at [307, 705] on div "Please Rotate #9 Distally Change long access #7 #27 - Needs to be all the way i…" at bounding box center [588, 681] width 584 height 79
click at [549, 674] on textarea "Please Rotate #9 Distally Change long access #7 #27 - Needs to be all the way i…" at bounding box center [588, 682] width 559 height 63
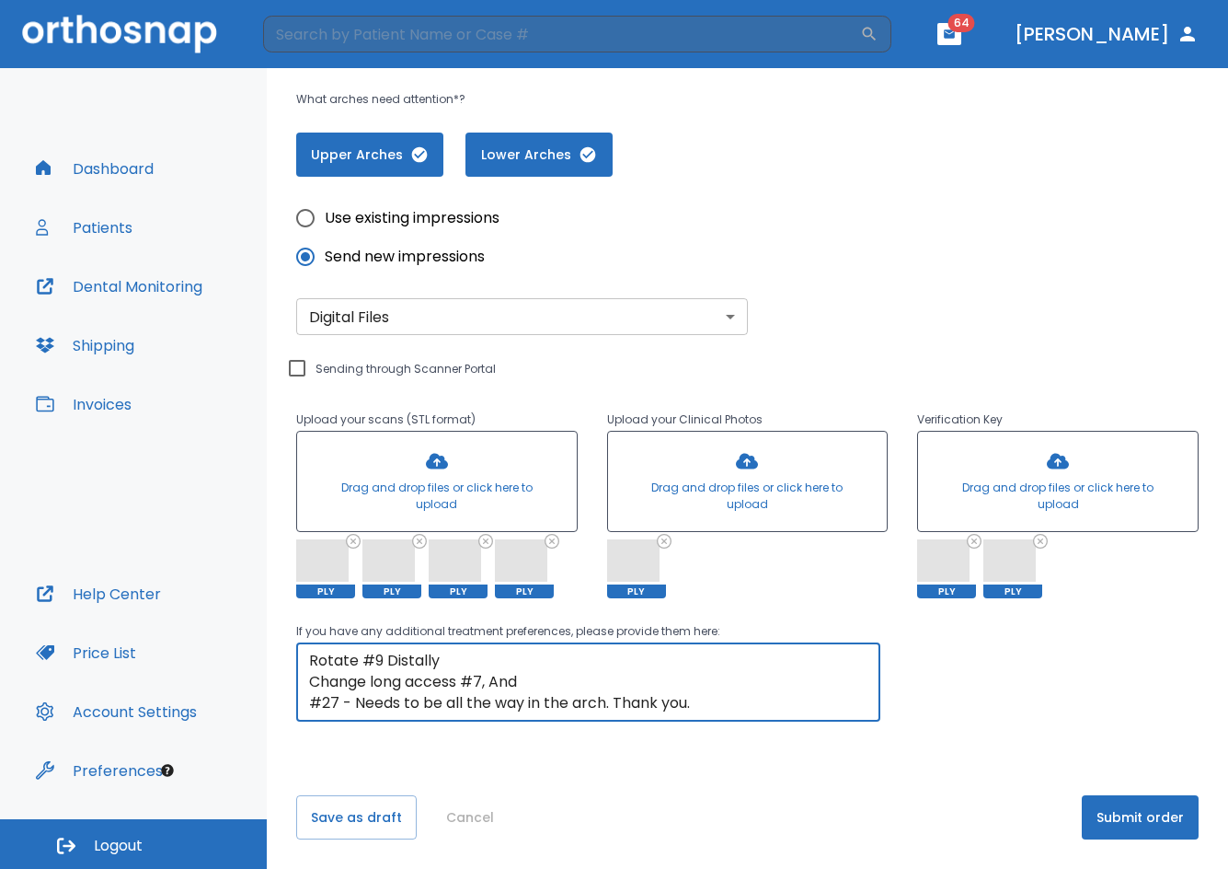
click at [312, 708] on textarea "Please Rotate #9 Distally Change long access #7, And #27 - Needs to be all the …" at bounding box center [588, 682] width 559 height 63
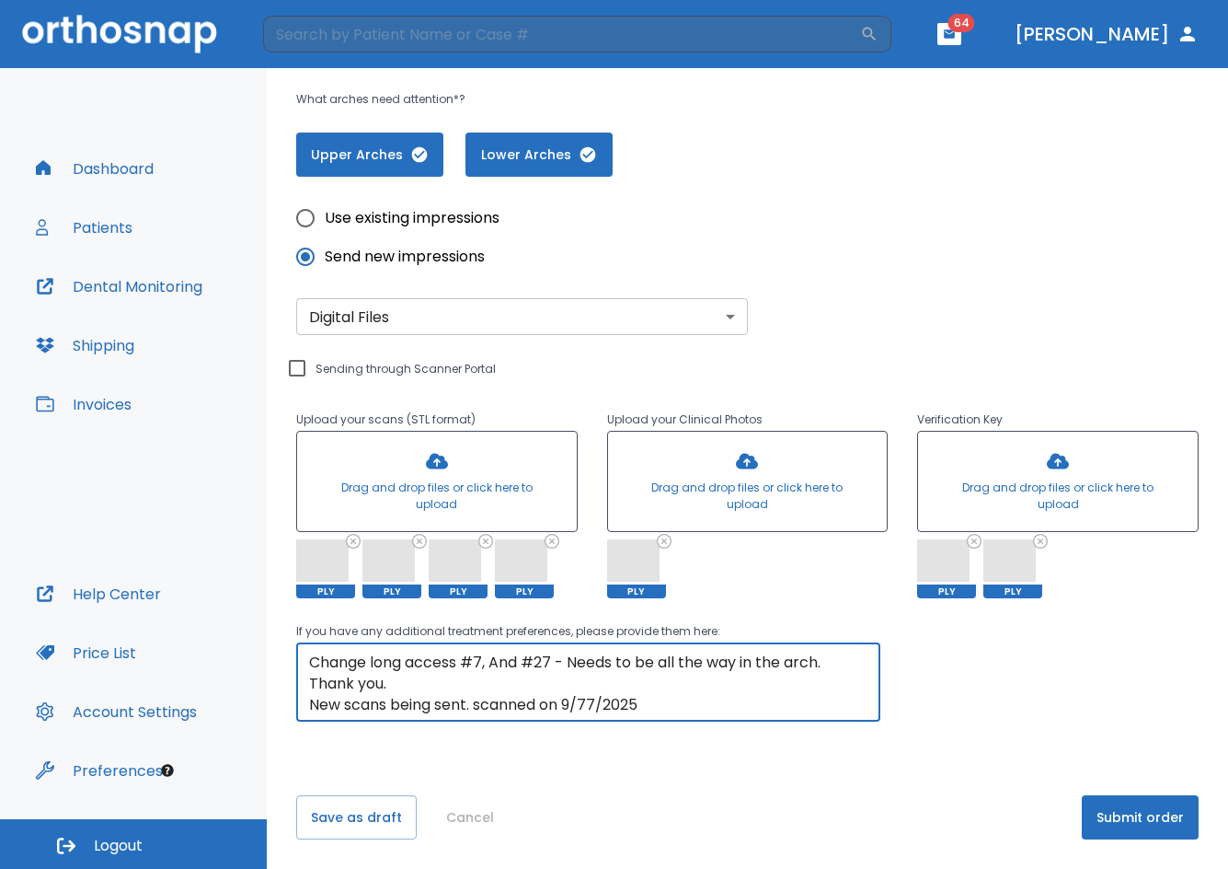
scroll to position [42, 0]
click at [598, 703] on textarea "Please Rotate #9 Distally Change long access #7, And #27 - Needs to be all the …" at bounding box center [588, 682] width 559 height 63
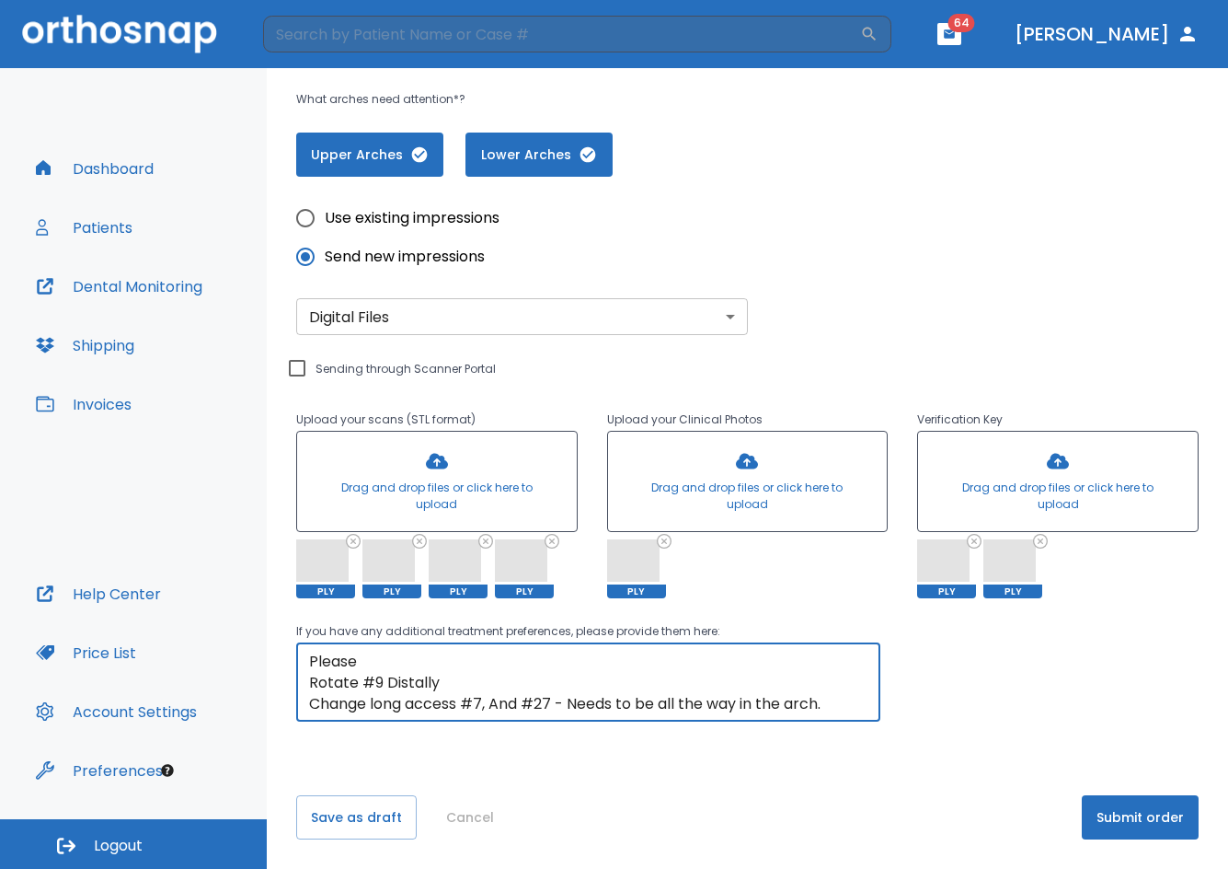
drag, startPoint x: 660, startPoint y: 701, endPoint x: 287, endPoint y: 642, distance: 377.3
click at [287, 642] on div "Please, wait until data(files) saving will have finished return to patient deta…" at bounding box center [748, 262] width 962 height 1213
type textarea "Please Rotate #9 Distally Change long access #7, And #27 - Needs to be all the …"
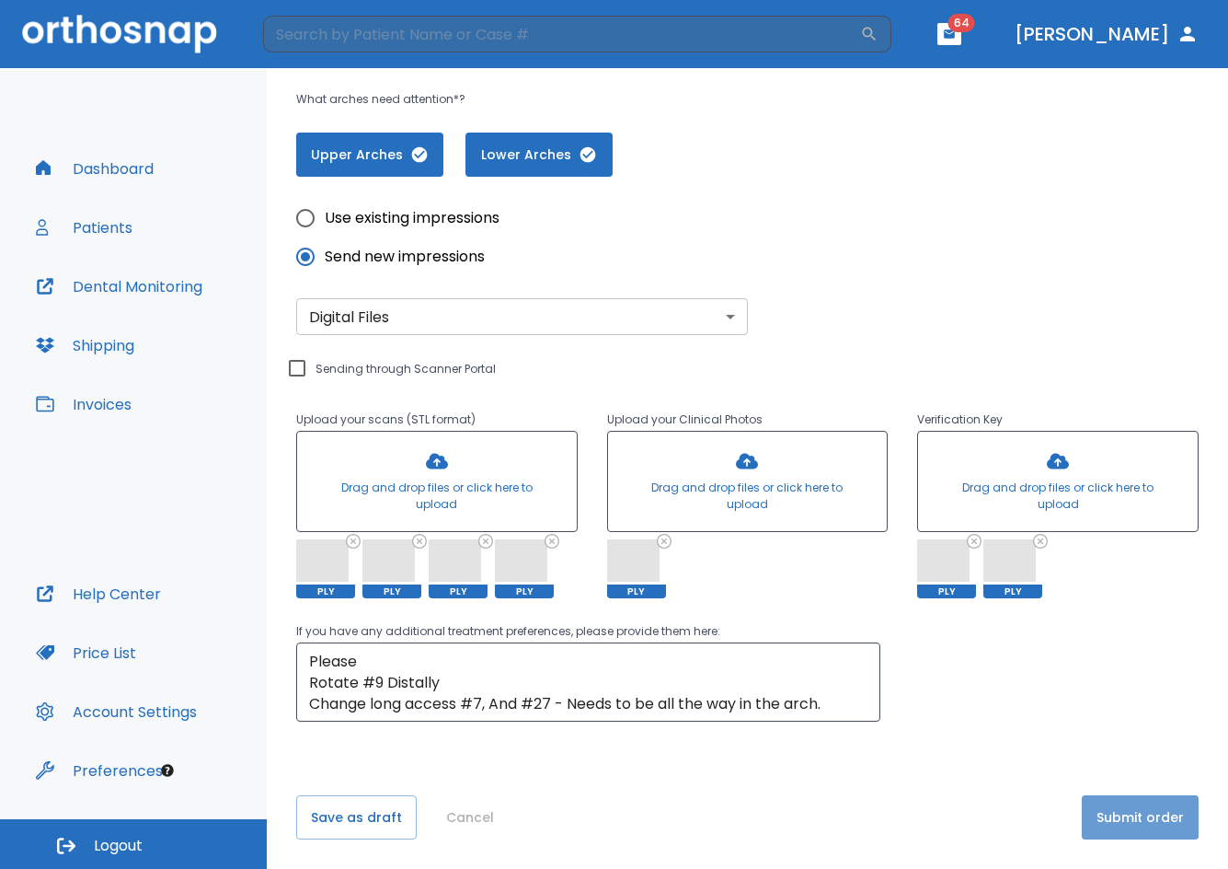
click at [1098, 806] on button "Submit order" at bounding box center [1140, 817] width 117 height 44
